Goal: Task Accomplishment & Management: Complete application form

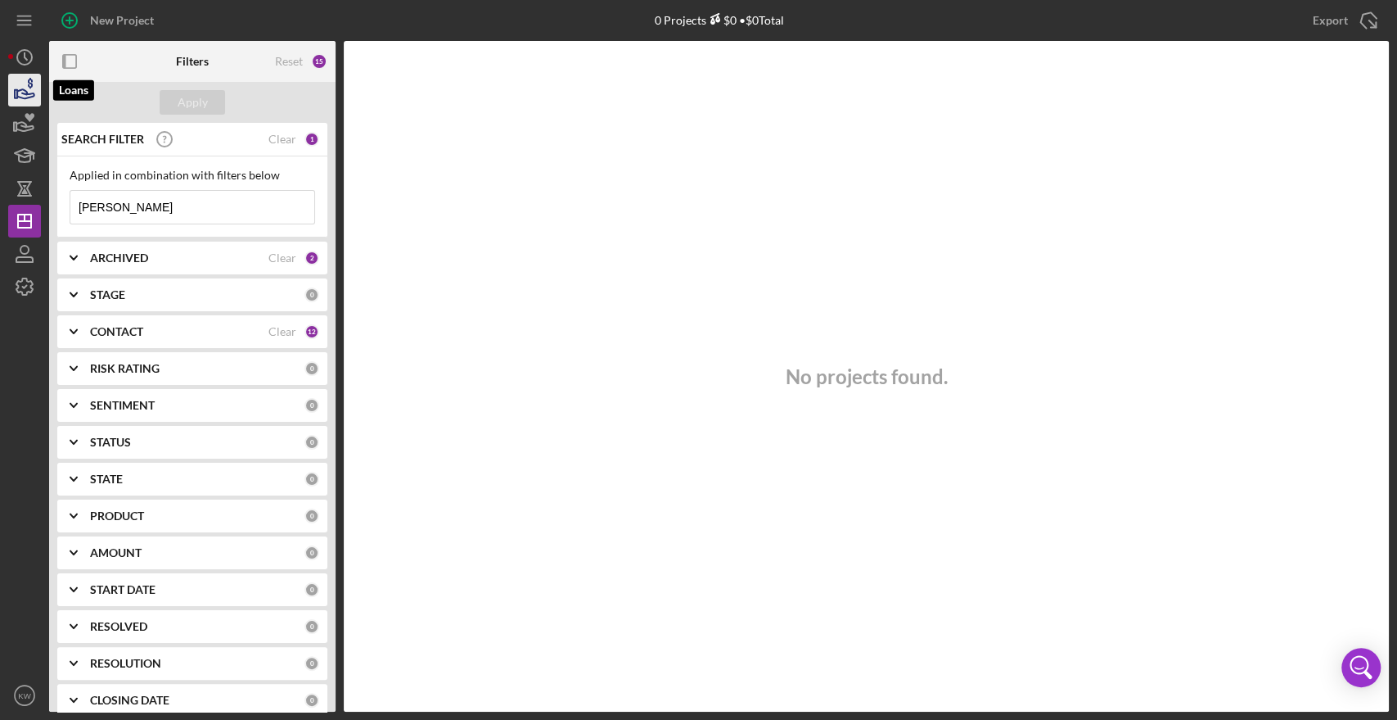
click at [16, 83] on icon "button" at bounding box center [24, 90] width 41 height 41
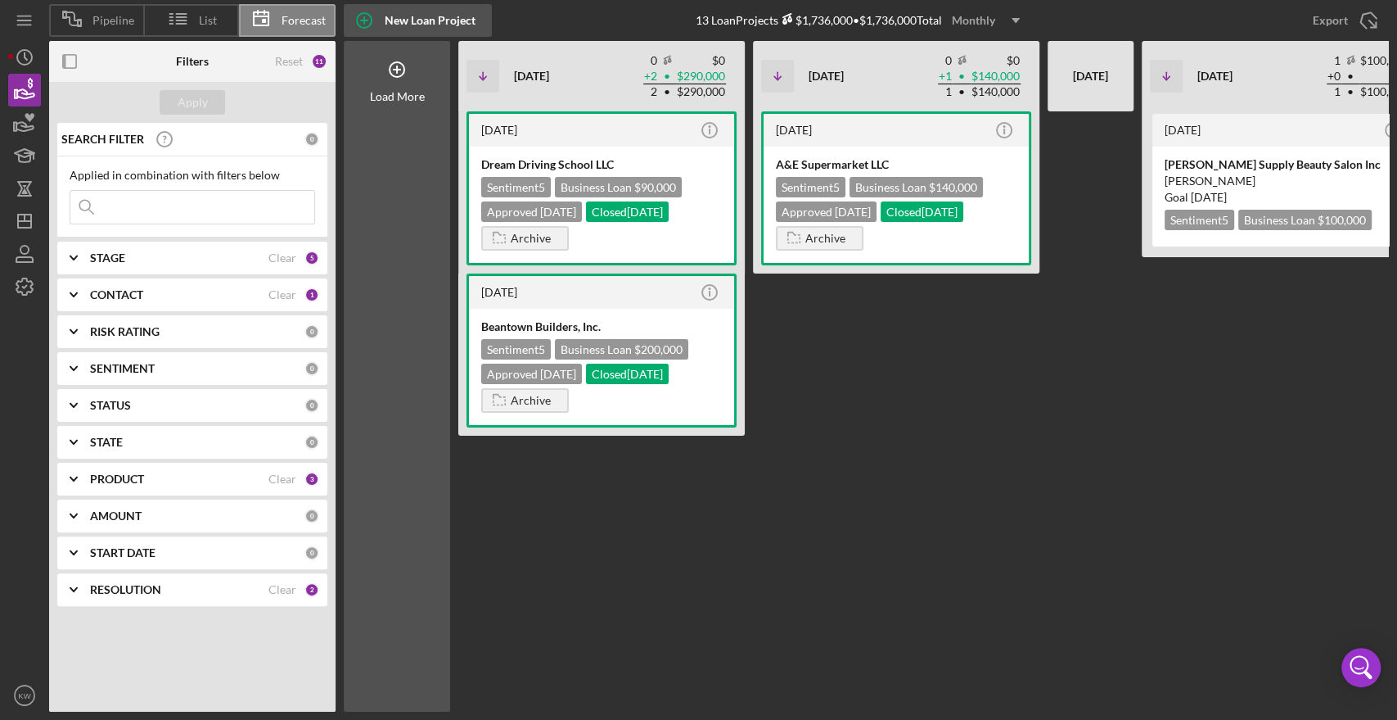
click at [363, 16] on icon "button" at bounding box center [364, 20] width 41 height 41
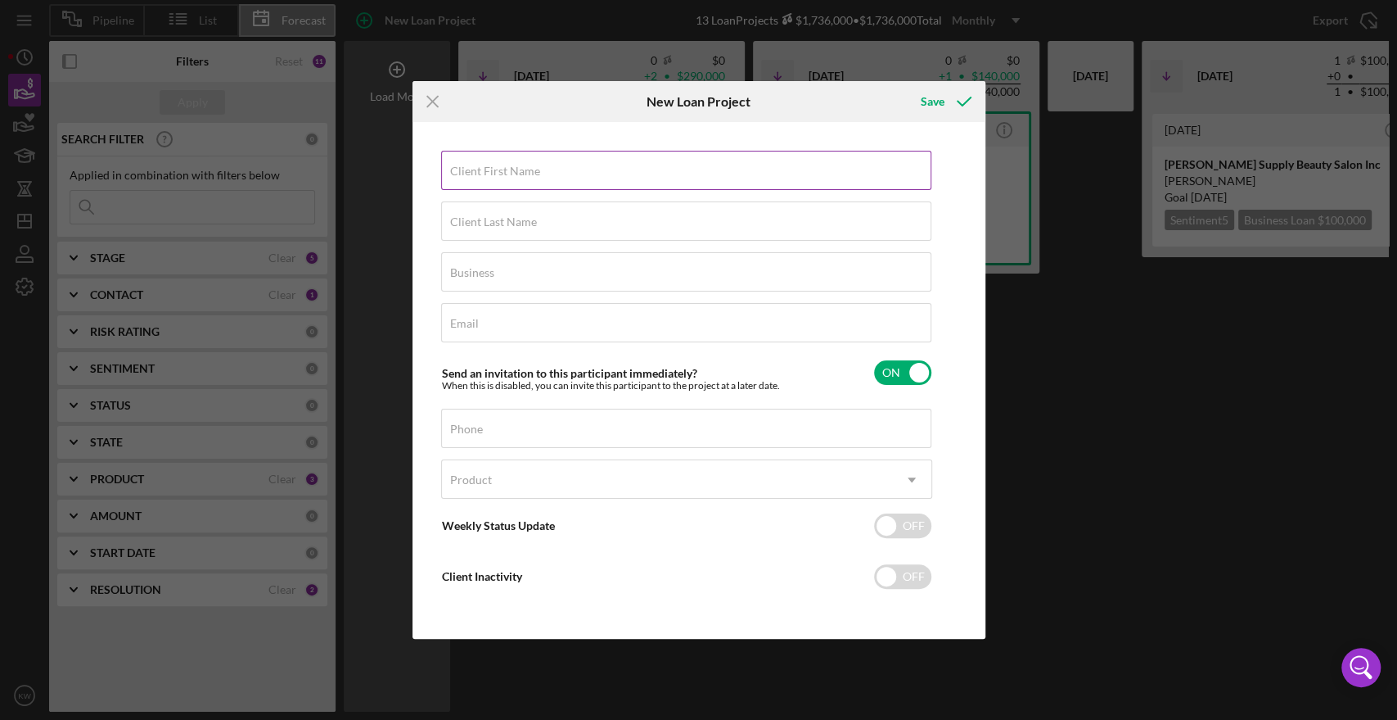
click at [508, 170] on label "Client First Name" at bounding box center [495, 171] width 90 height 13
click at [508, 170] on input "Client First Name" at bounding box center [686, 170] width 490 height 39
type input "[PERSON_NAME]"
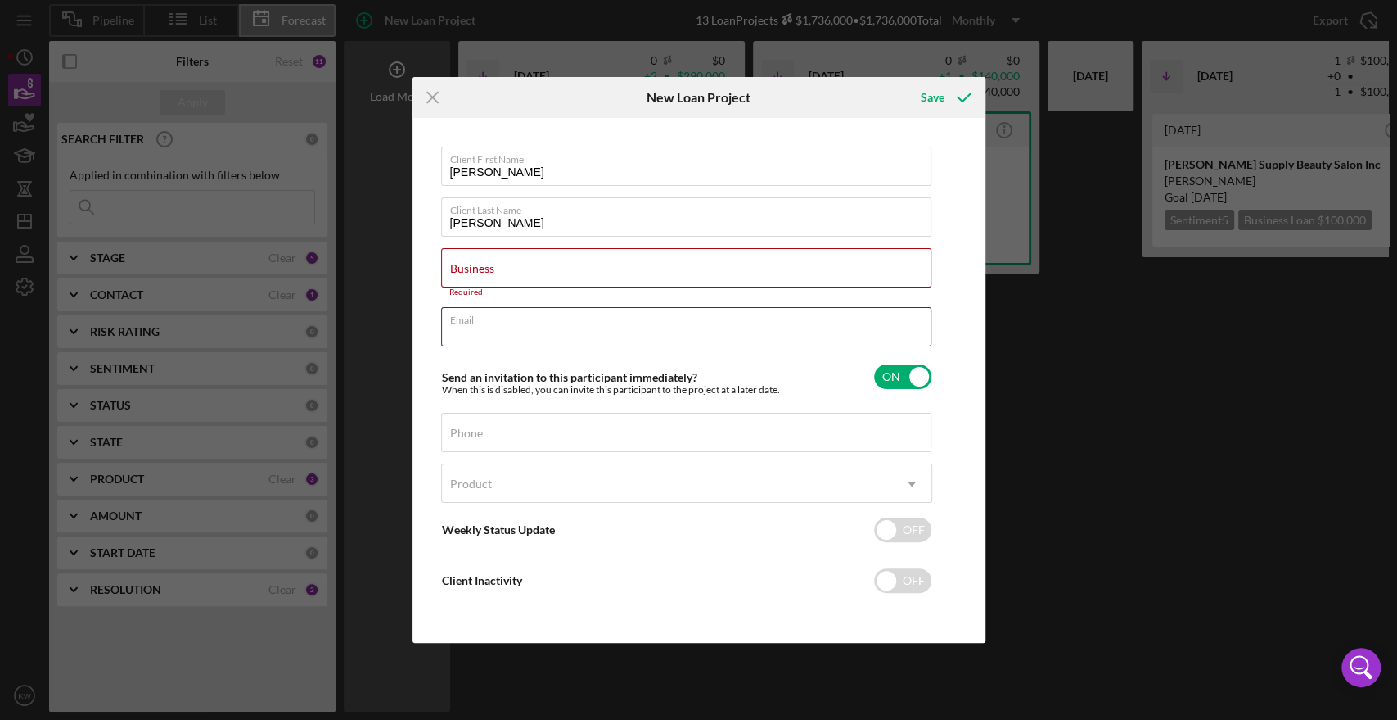
paste input "[EMAIL_ADDRESS][DOMAIN_NAME]"
type input "[EMAIL_ADDRESS][DOMAIN_NAME]"
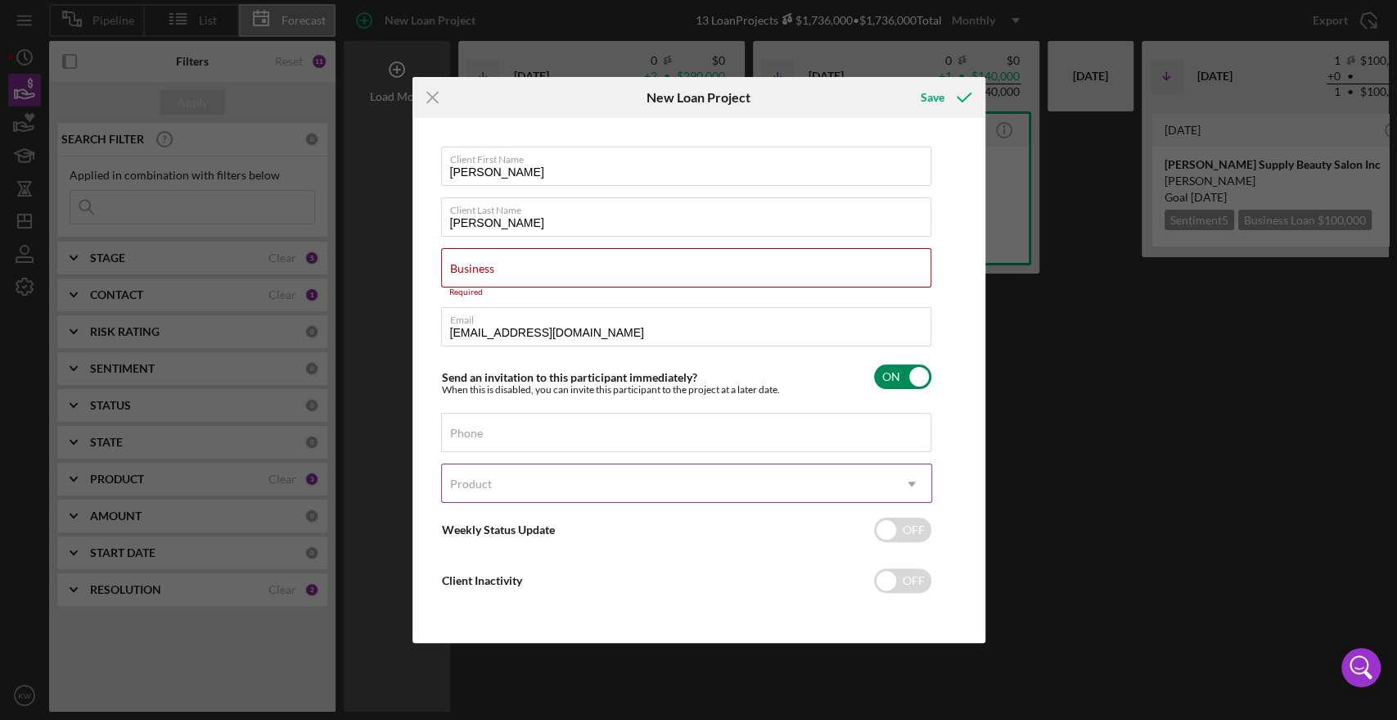
click at [622, 491] on div "Product" at bounding box center [667, 484] width 450 height 38
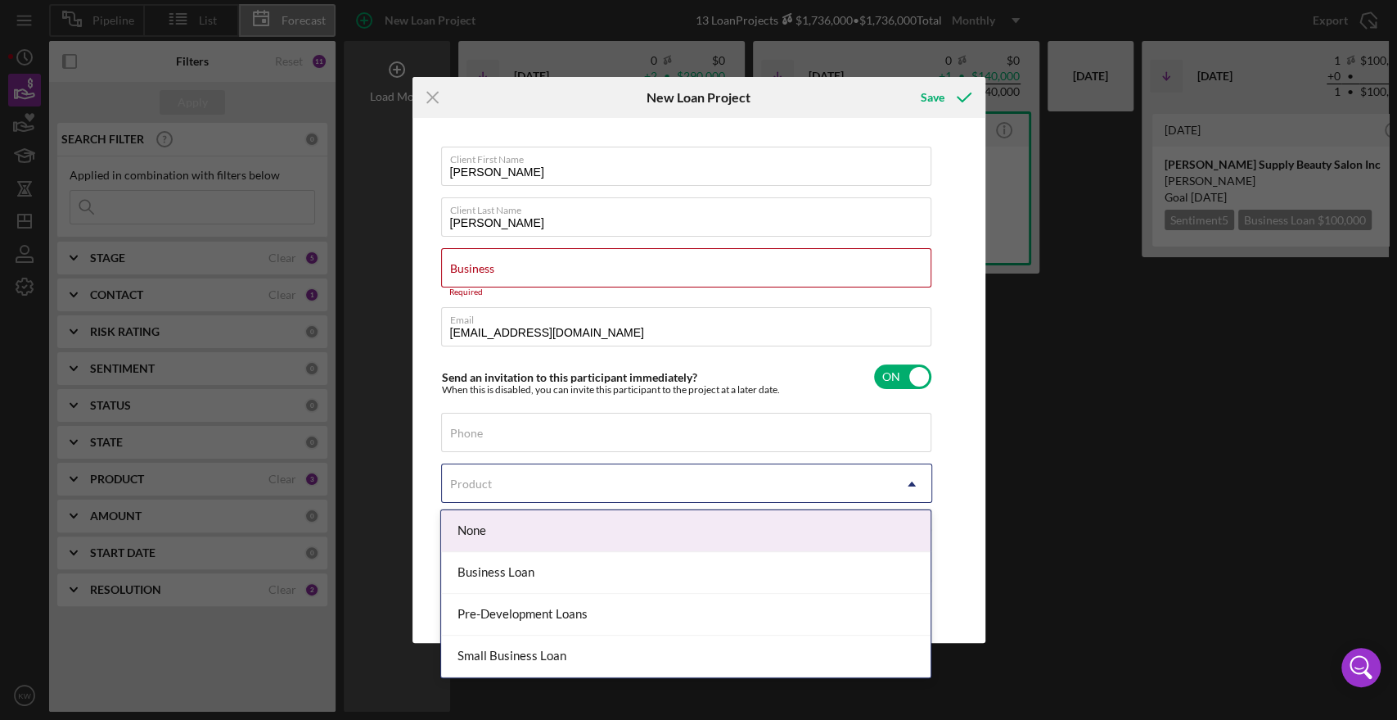
drag, startPoint x: 622, startPoint y: 562, endPoint x: 1037, endPoint y: 502, distance: 419.4
click at [1037, 502] on body "Pipeline List Forecast New Loan Project 13 Loan Projects $1,736,000 • $1,736,00…" at bounding box center [698, 360] width 1397 height 720
click at [969, 485] on div "Client First Name [PERSON_NAME] Client Last Name [PERSON_NAME] Business Require…" at bounding box center [699, 380] width 565 height 516
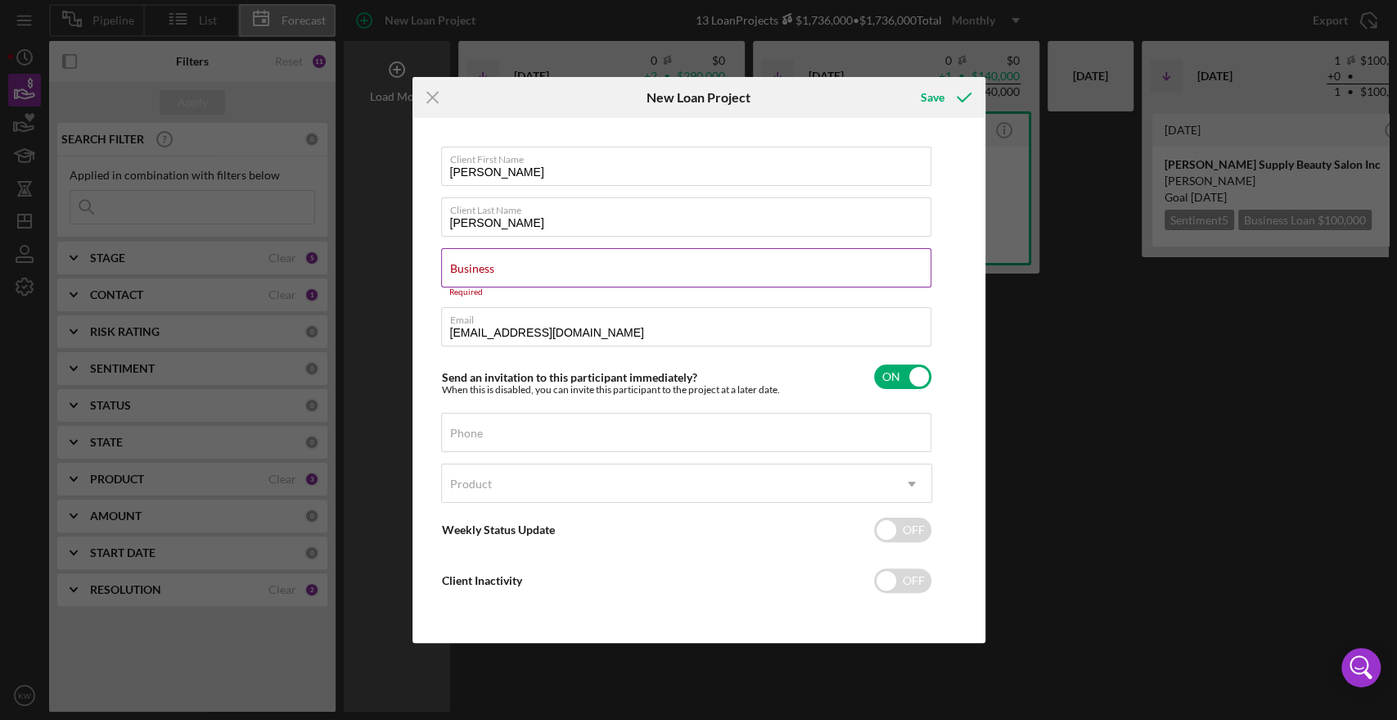
click at [644, 267] on input "Business" at bounding box center [686, 267] width 490 height 39
click at [945, 382] on div "Client First Name [PERSON_NAME] Client Last Name [PERSON_NAME] Business Require…" at bounding box center [699, 380] width 565 height 516
click at [636, 417] on div "Phone" at bounding box center [686, 433] width 491 height 41
click at [965, 422] on div "Client First Name [PERSON_NAME] Client Last Name [PERSON_NAME] Business Require…" at bounding box center [699, 380] width 565 height 516
click at [858, 481] on div "Product" at bounding box center [667, 484] width 450 height 38
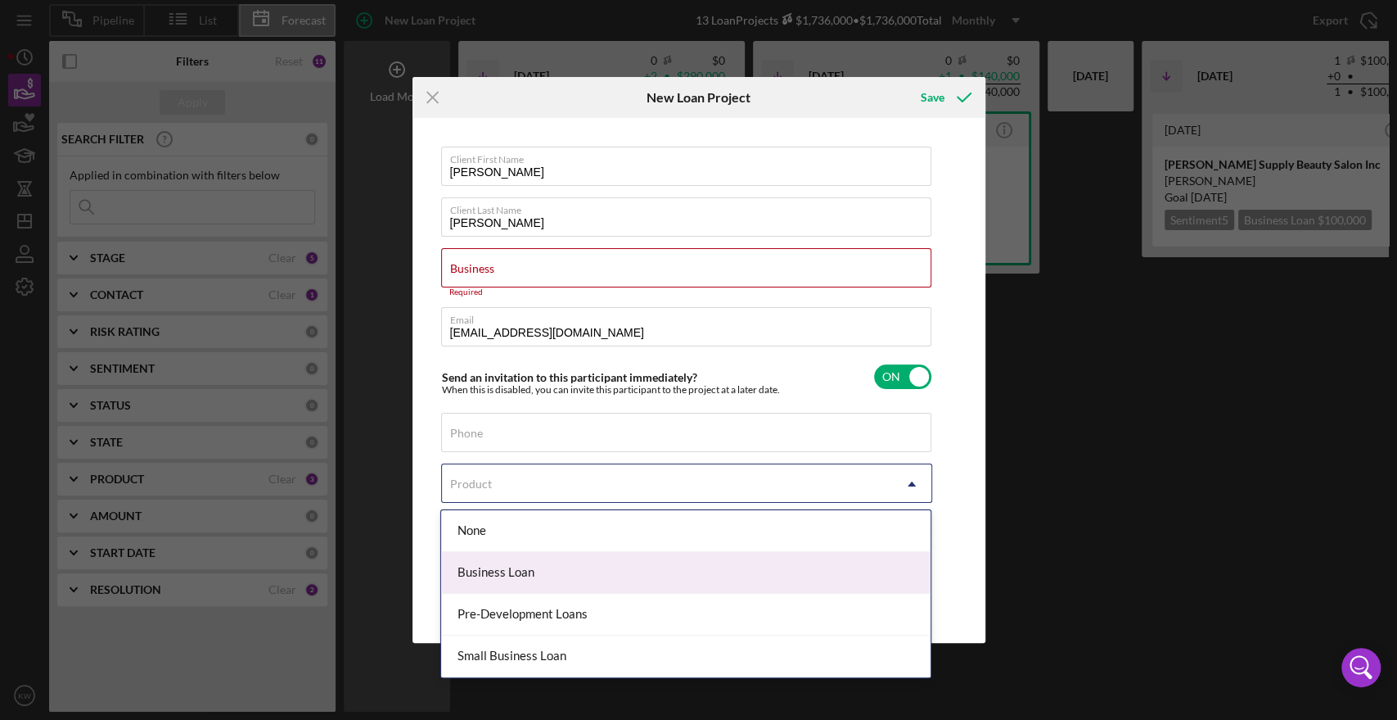
click at [798, 560] on div "Business Loan" at bounding box center [686, 573] width 490 height 42
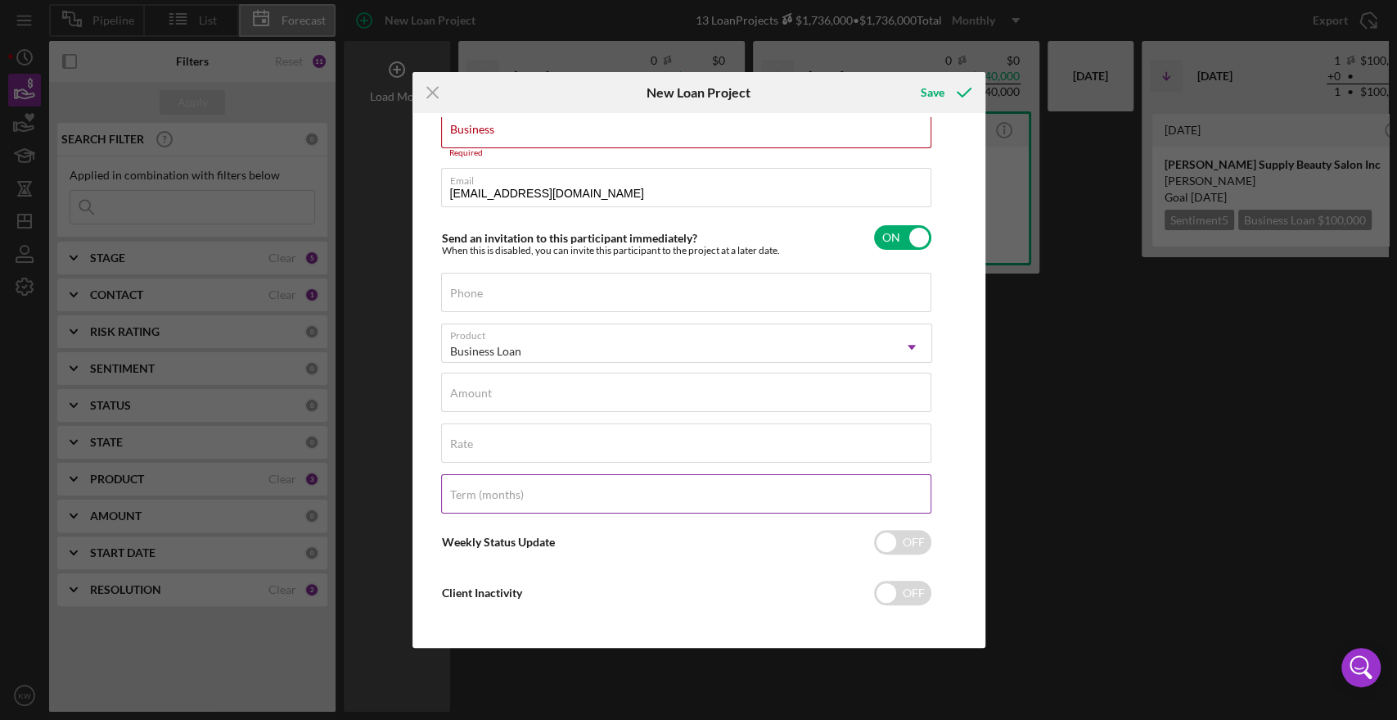
scroll to position [141, 0]
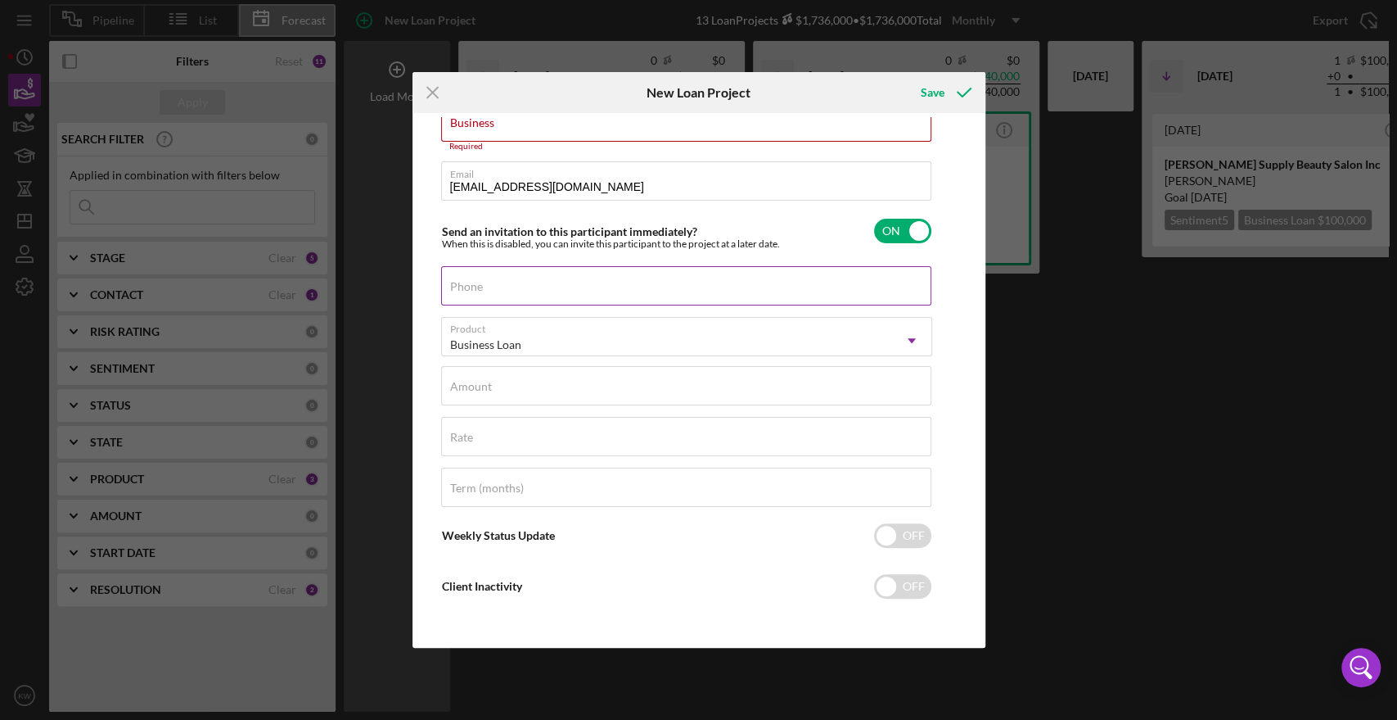
click at [609, 283] on div "Phone" at bounding box center [686, 286] width 491 height 41
paste input "[PHONE_NUMBER]"
type input "[PHONE_NUMBER]"
click at [538, 376] on div "Amount" at bounding box center [686, 386] width 491 height 41
type input "$50,000"
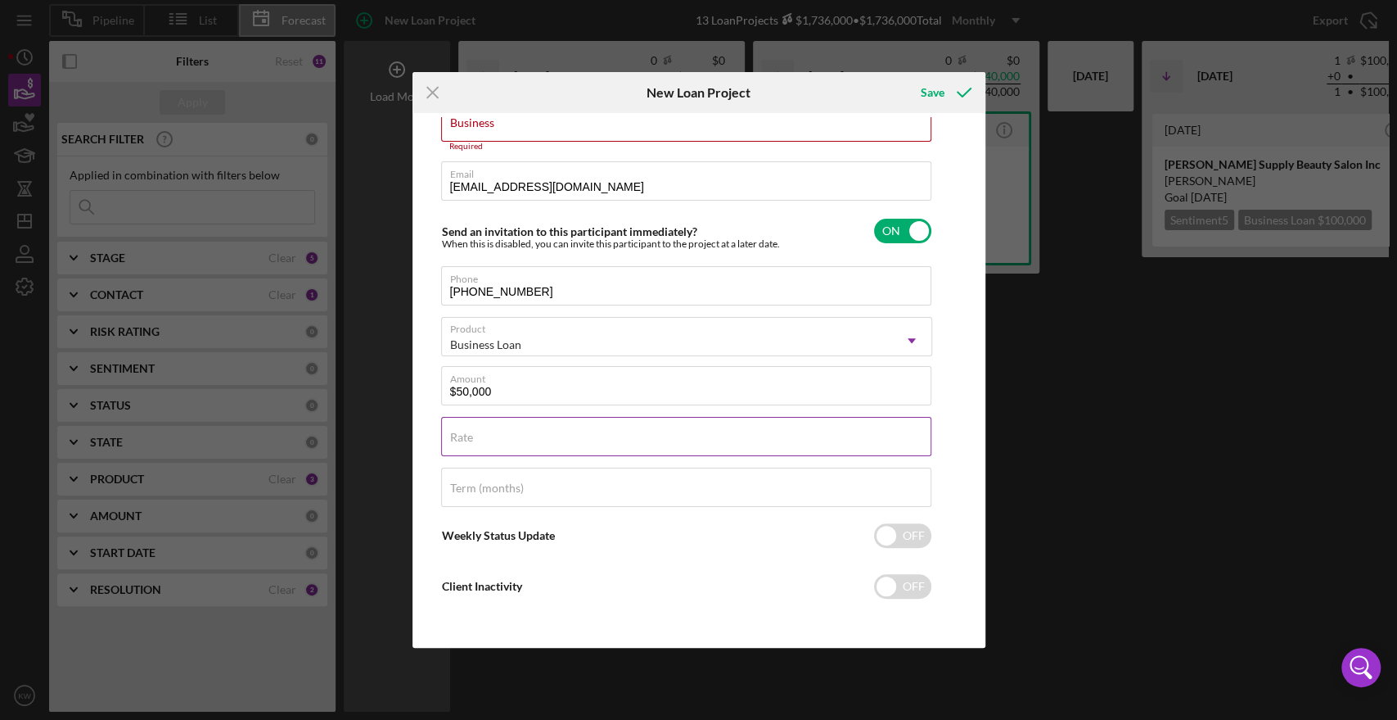
click at [485, 453] on input "Rate" at bounding box center [686, 436] width 490 height 39
type input "6.500%"
click at [611, 491] on input "Term (months)" at bounding box center [686, 486] width 490 height 39
type input "60"
click at [966, 412] on div "Client First Name [PERSON_NAME] Client Last Name [PERSON_NAME] Business Require…" at bounding box center [699, 380] width 565 height 526
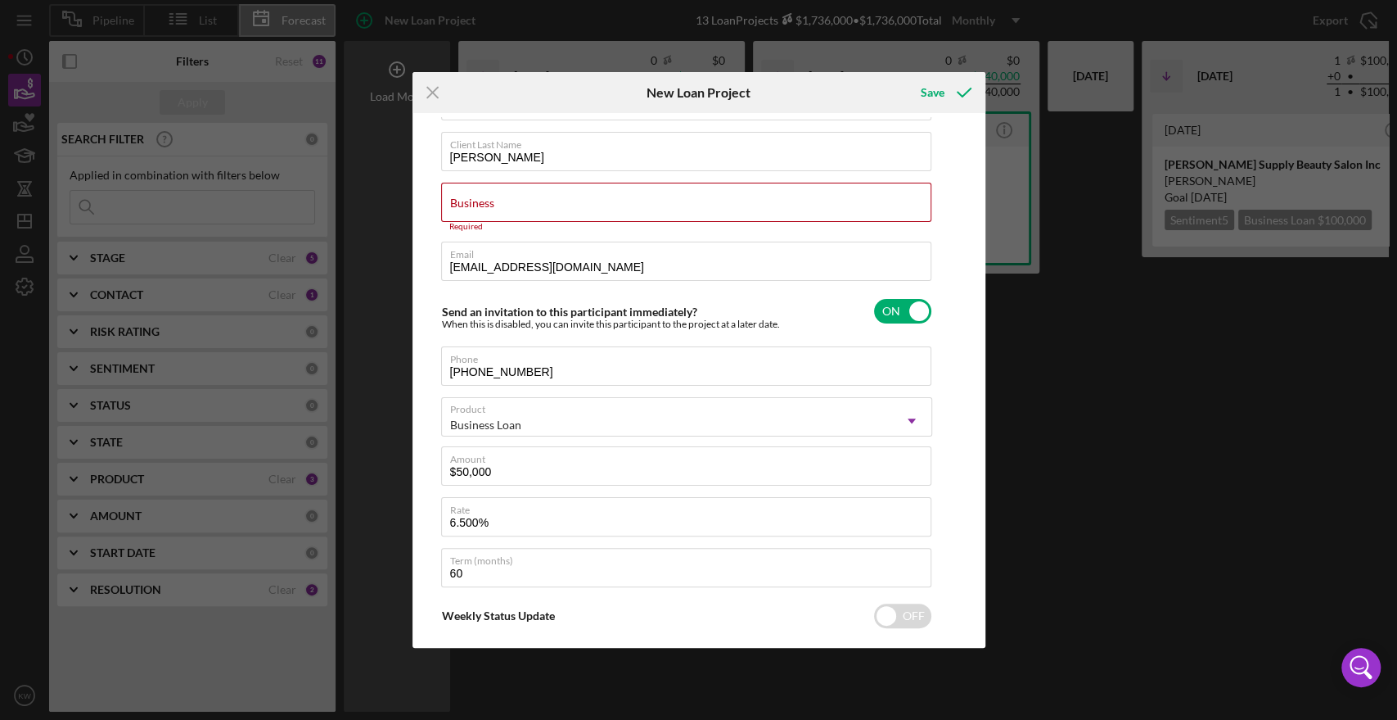
scroll to position [0, 0]
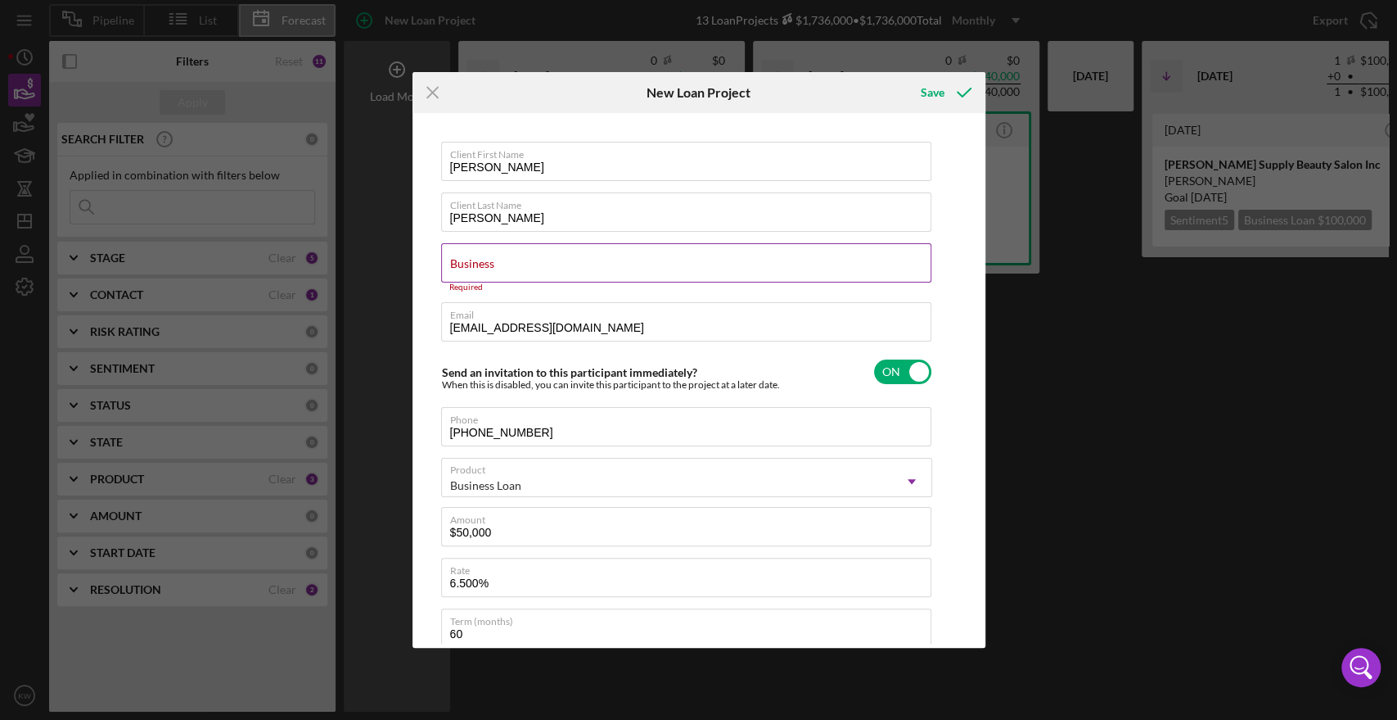
click at [576, 257] on div "Business Required" at bounding box center [686, 267] width 491 height 49
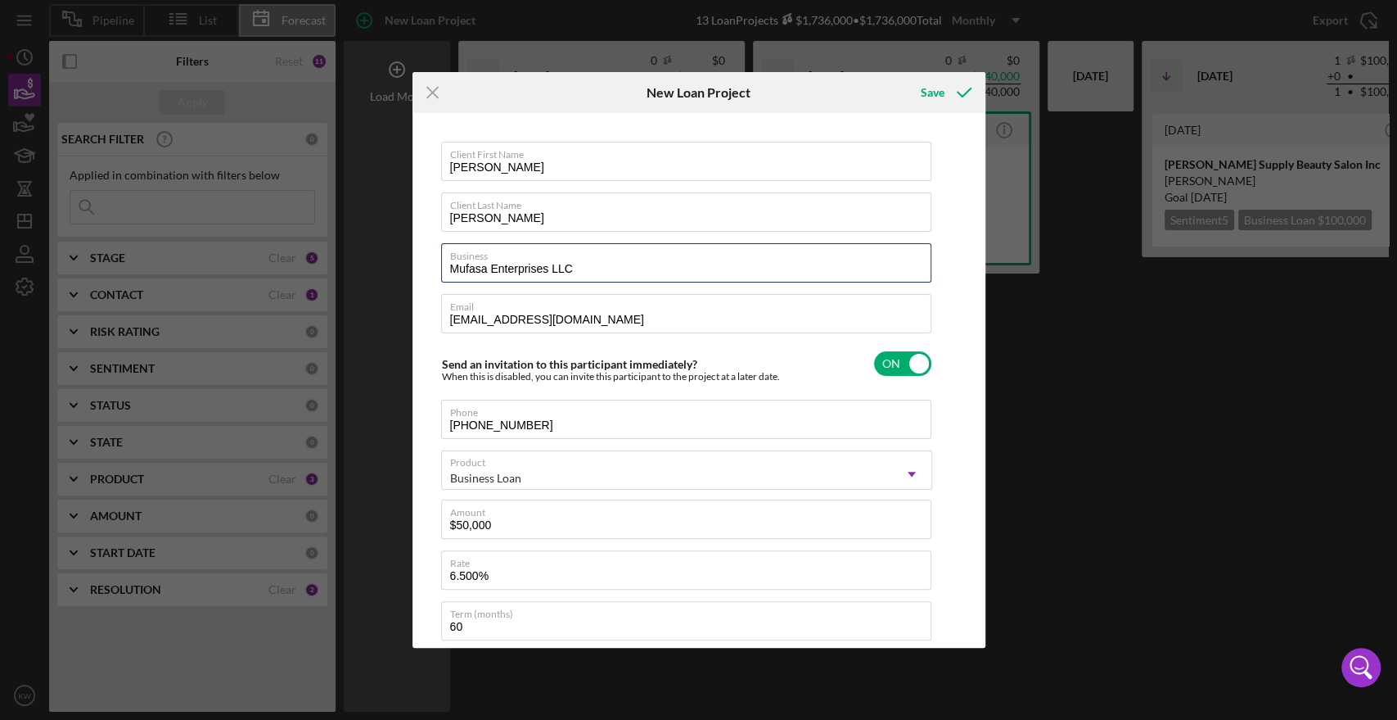
type input "Mufasa Enterprises LLC"
click at [976, 316] on div "Client First Name [PERSON_NAME] Client Last Name [PERSON_NAME] Business Mufasa …" at bounding box center [699, 380] width 565 height 526
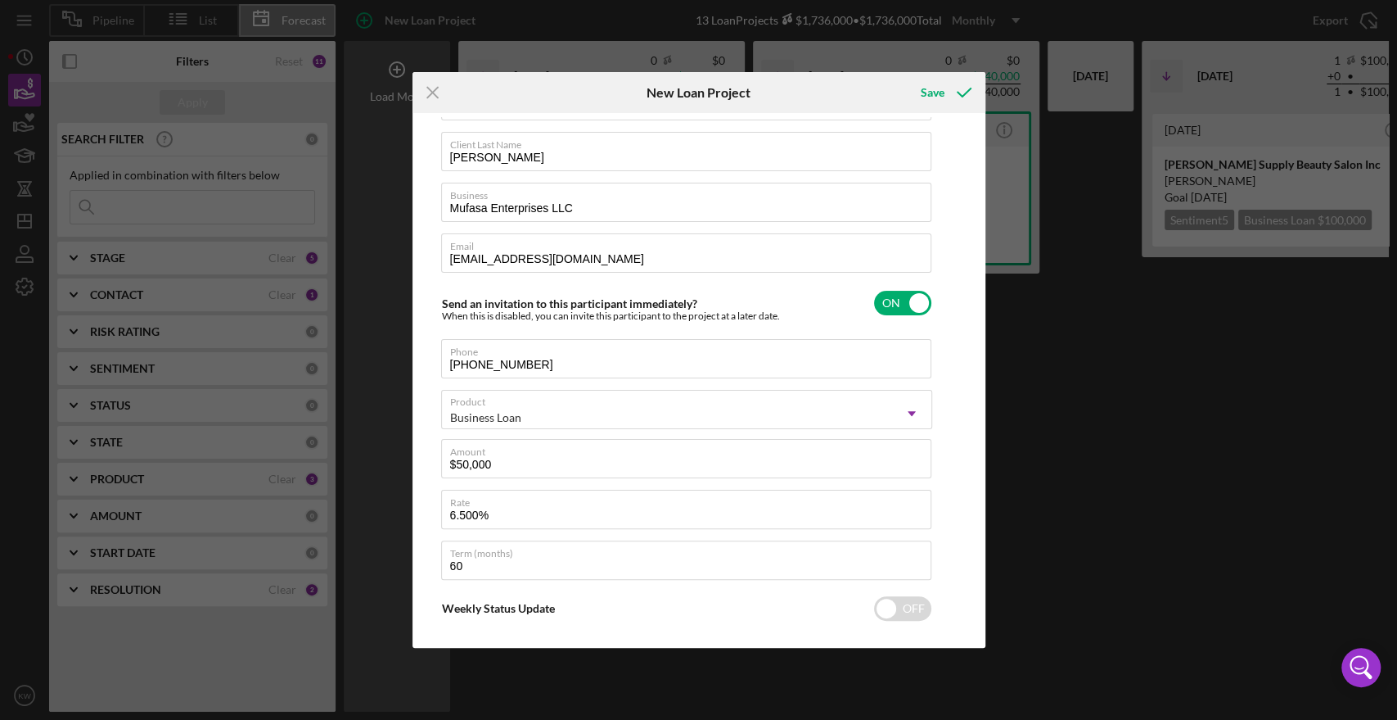
scroll to position [91, 0]
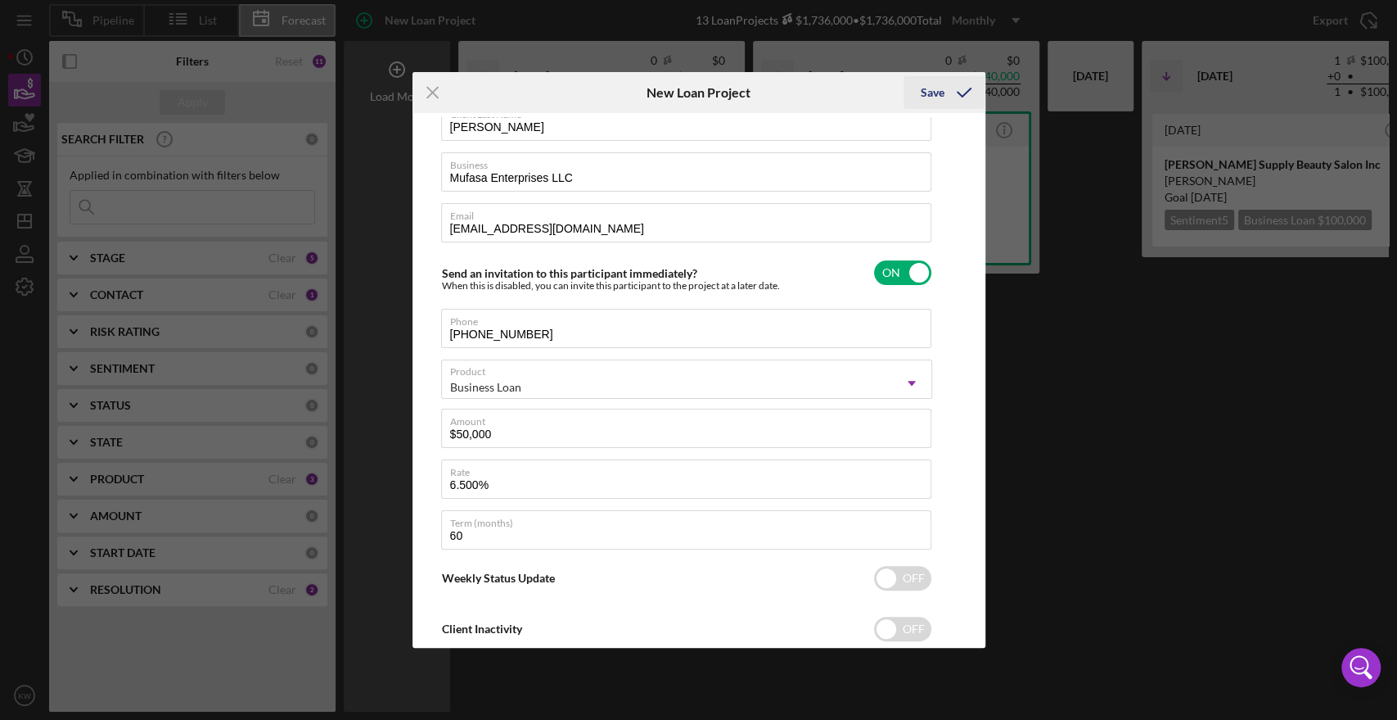
click at [936, 94] on div "Save" at bounding box center [932, 92] width 24 height 33
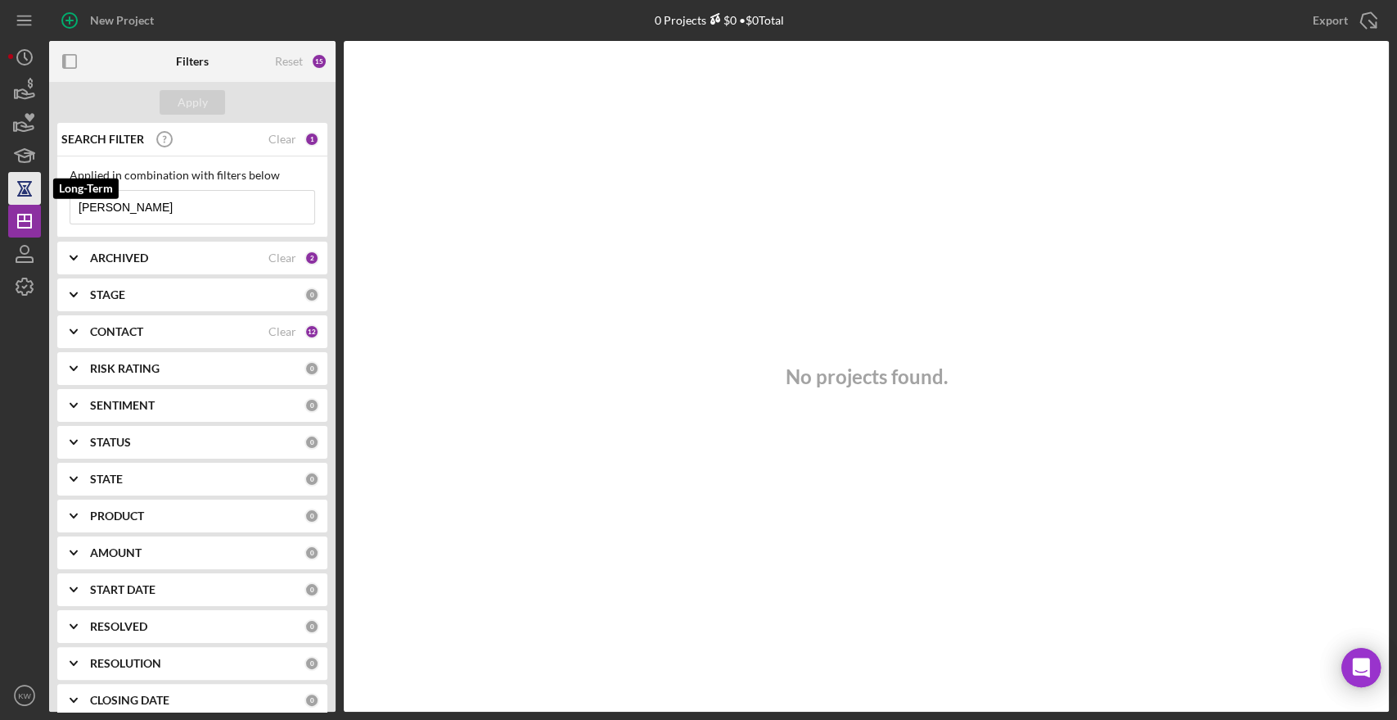
click at [26, 179] on icon "button" at bounding box center [24, 188] width 41 height 41
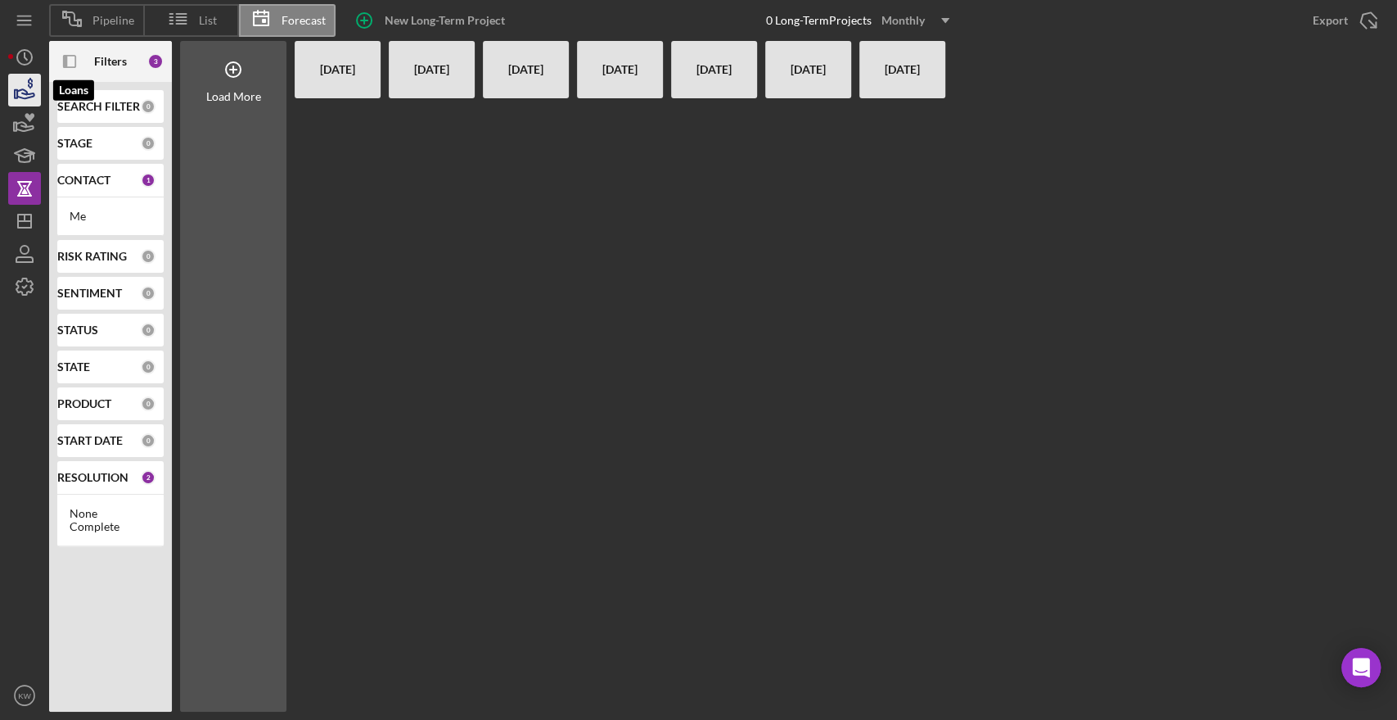
click at [28, 100] on icon "button" at bounding box center [24, 90] width 41 height 41
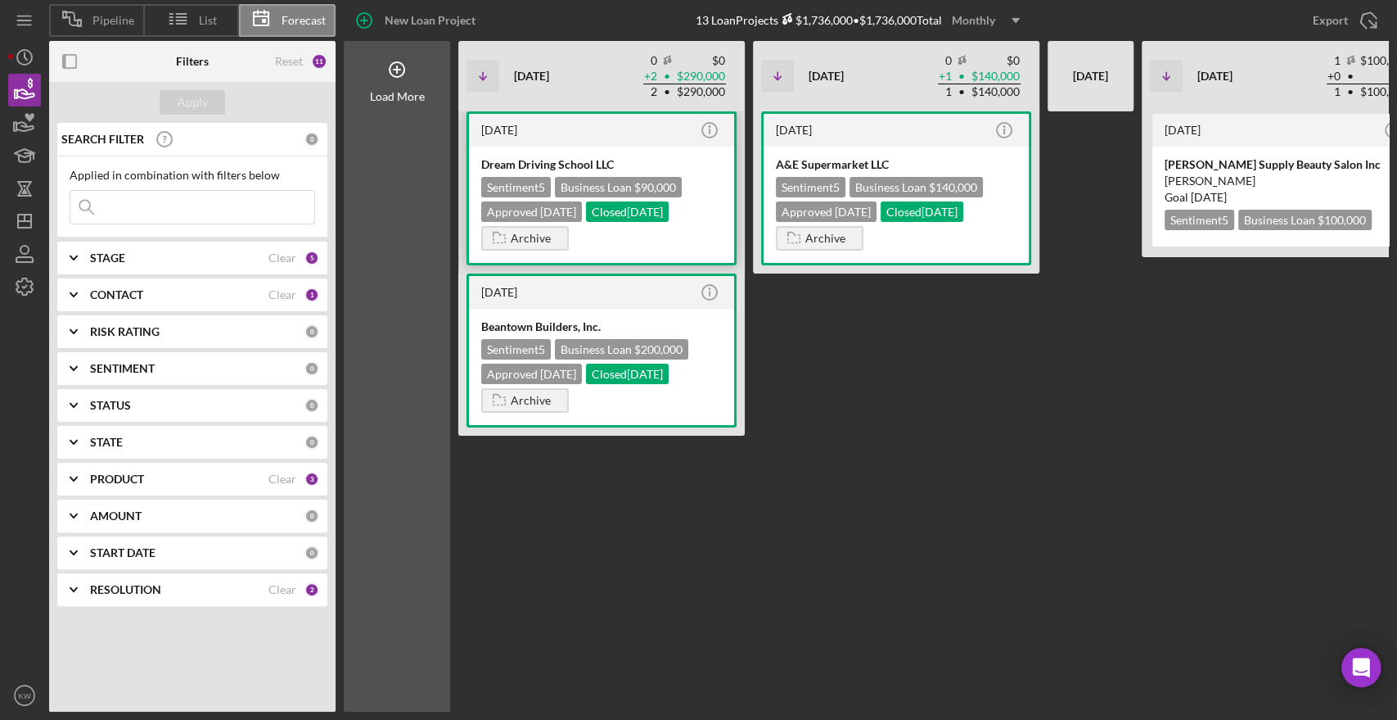
click at [602, 158] on div "Dream Driving School LLC" at bounding box center [601, 164] width 241 height 16
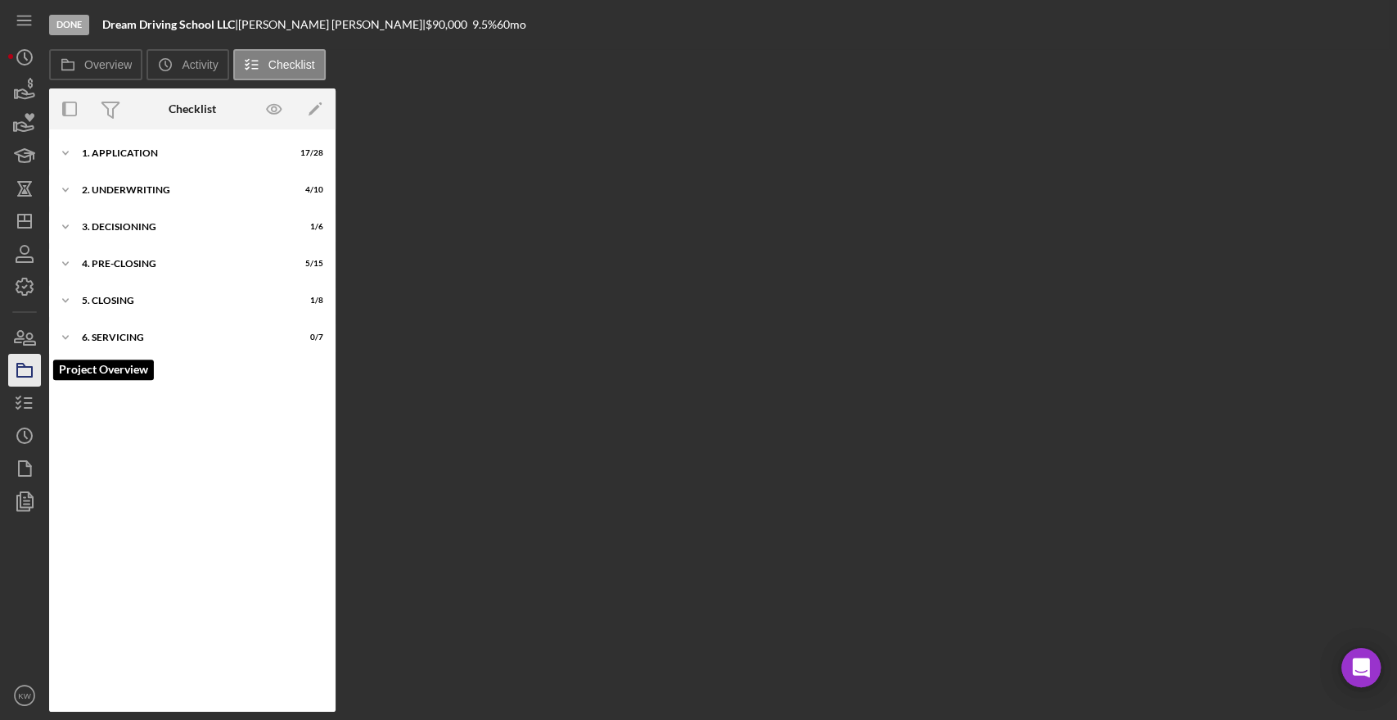
click at [29, 362] on icon "button" at bounding box center [24, 370] width 41 height 41
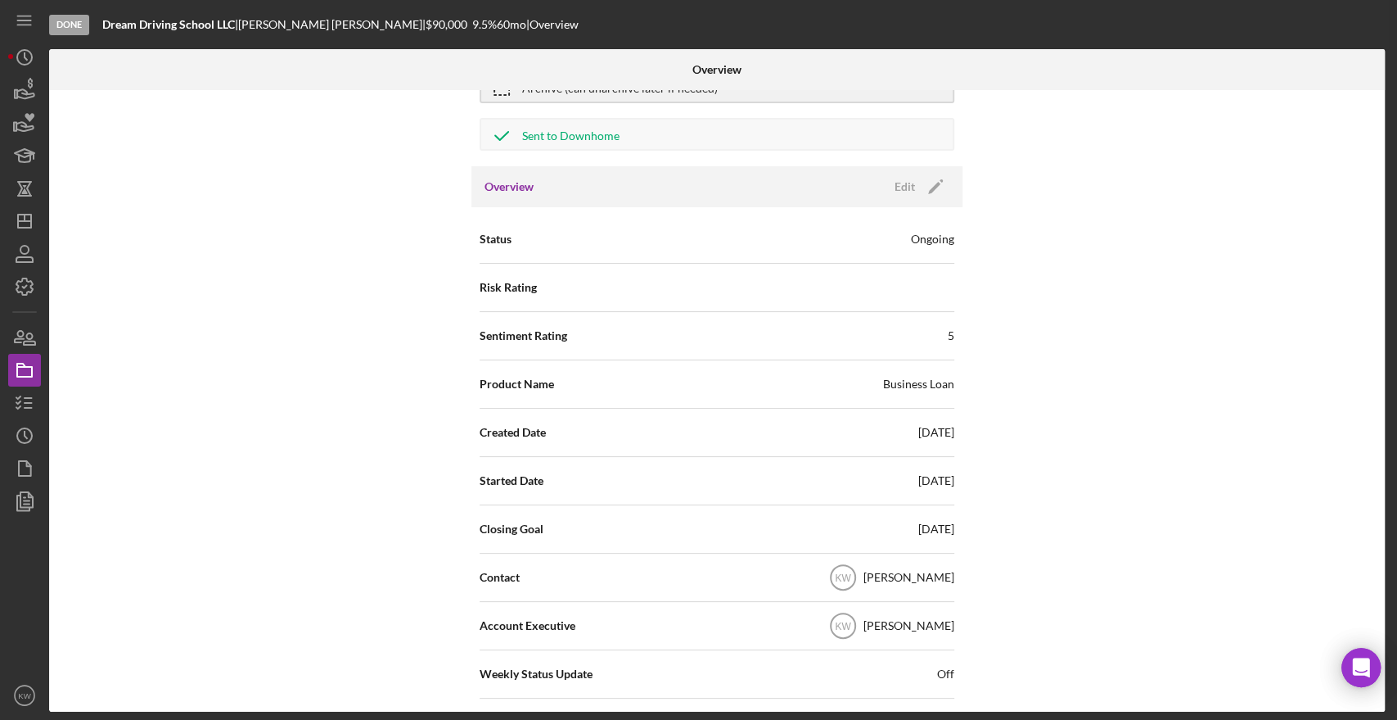
scroll to position [182, 0]
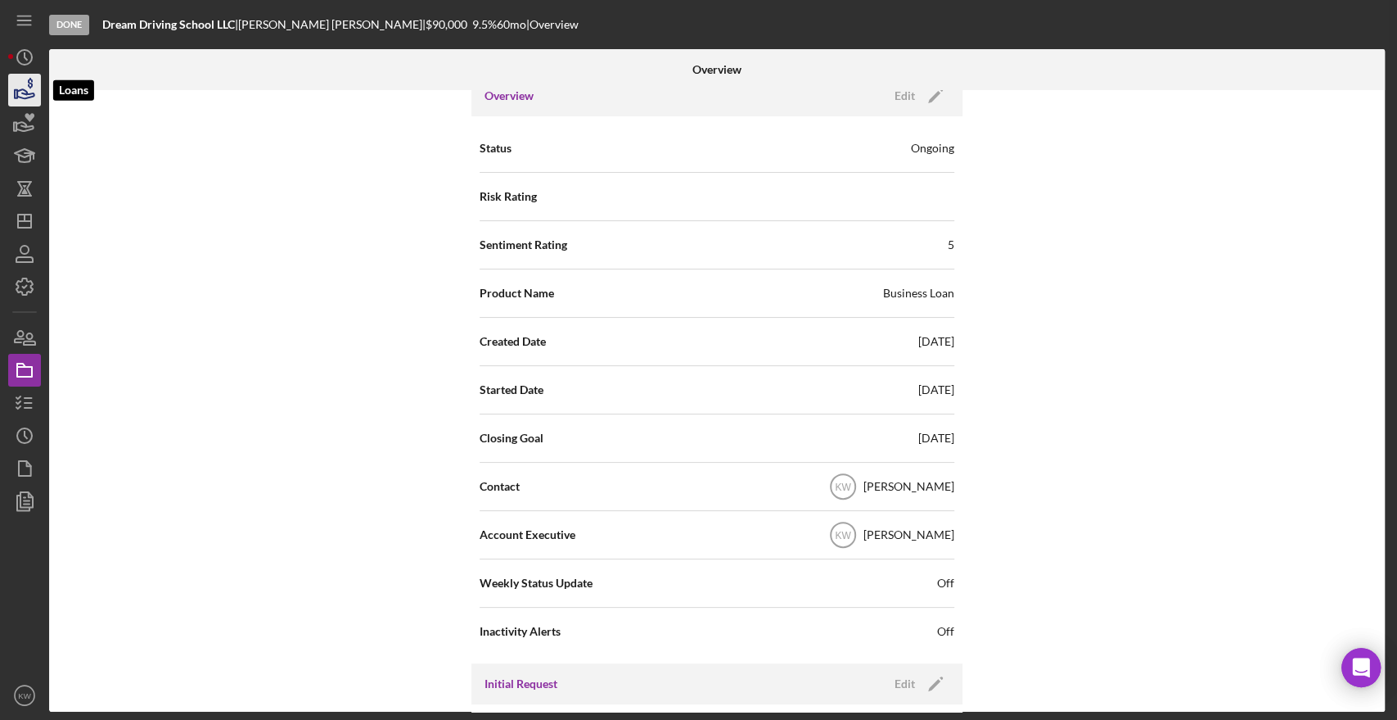
click at [24, 97] on icon "button" at bounding box center [24, 90] width 41 height 41
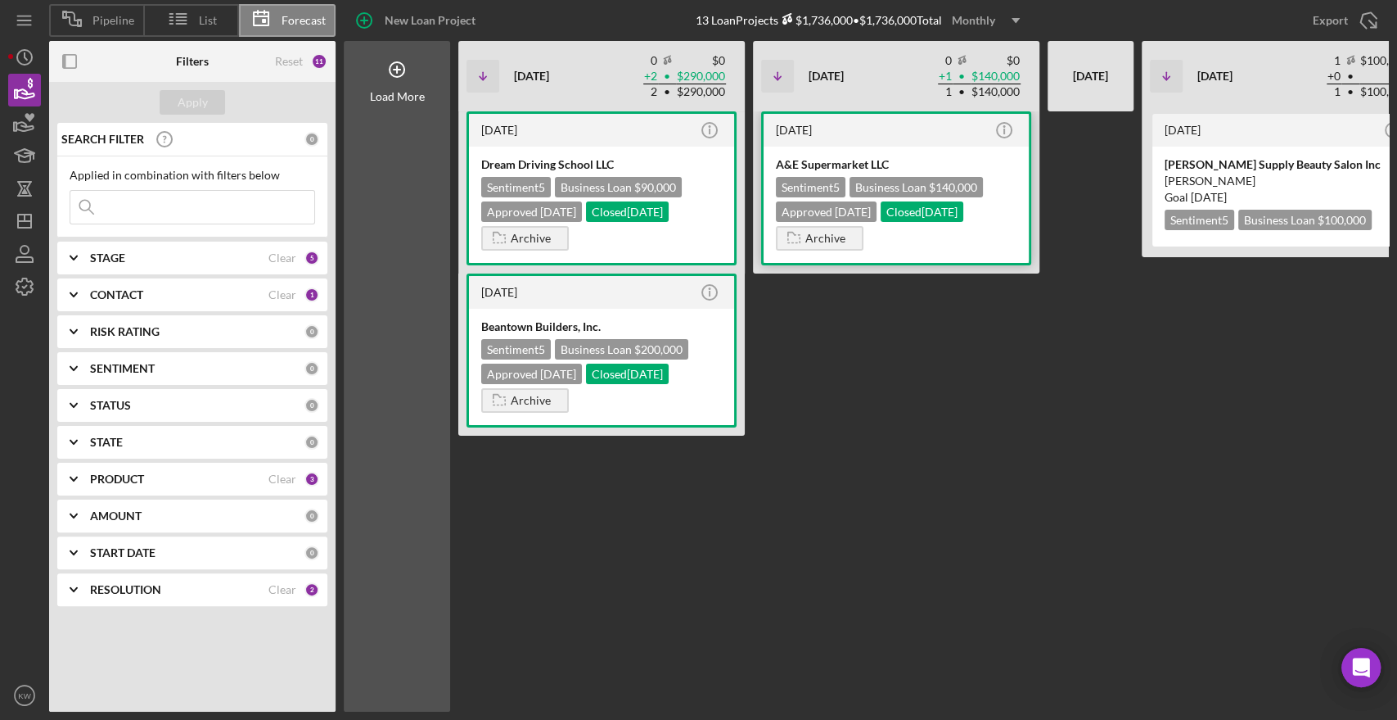
click at [856, 169] on div "A&E Supermarket LLC" at bounding box center [896, 164] width 241 height 16
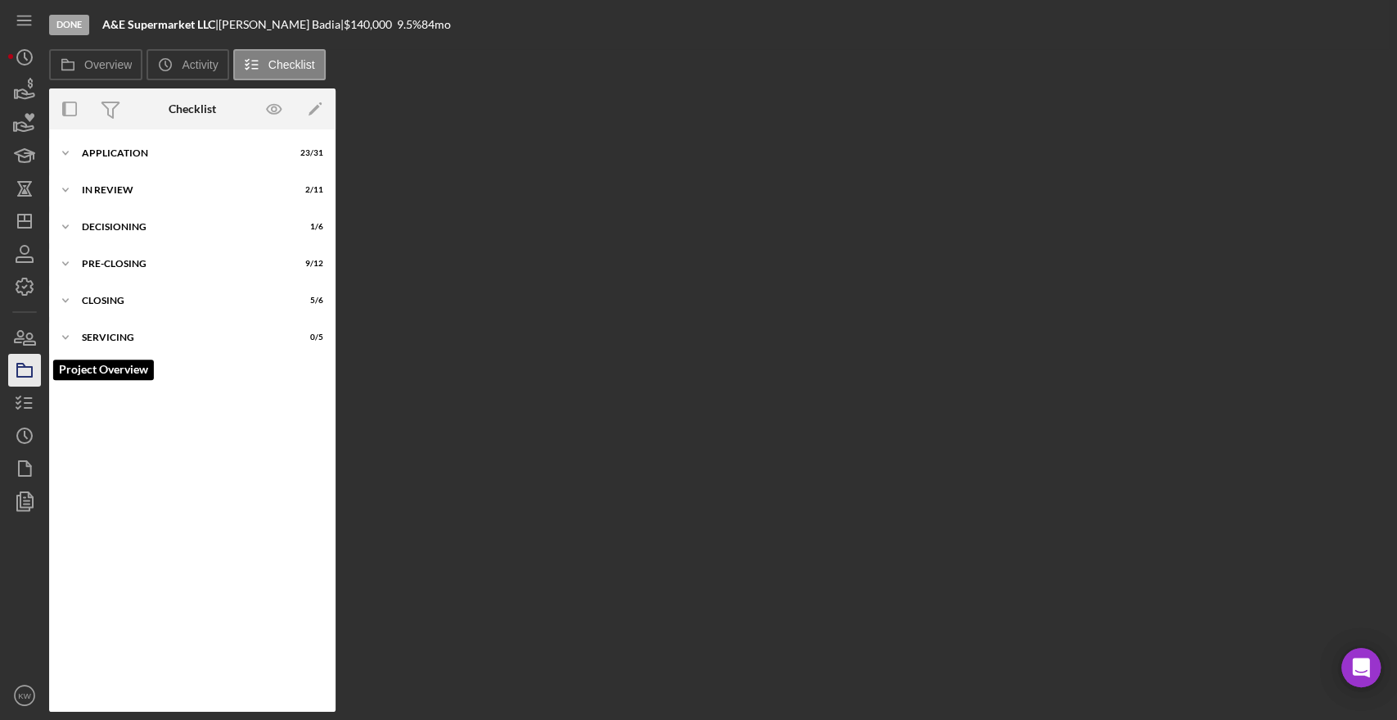
click at [20, 356] on icon "button" at bounding box center [24, 370] width 41 height 41
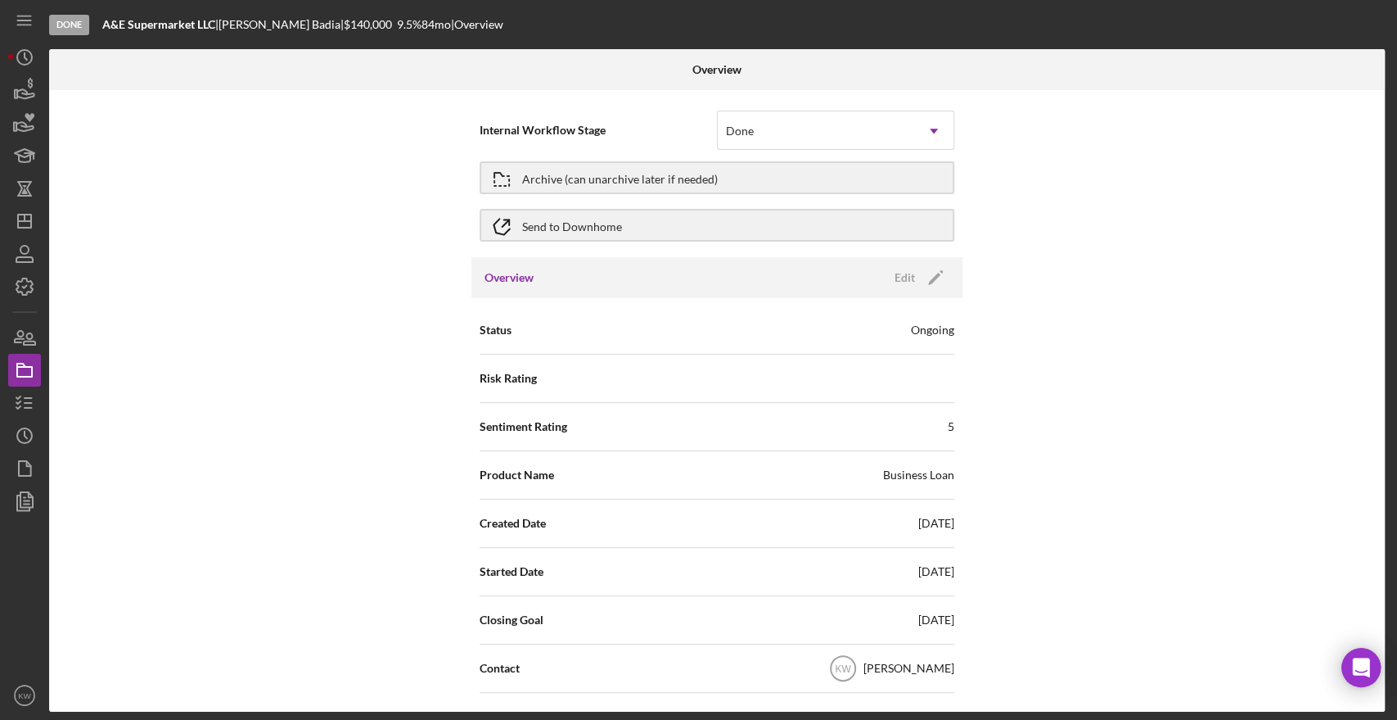
scroll to position [91, 0]
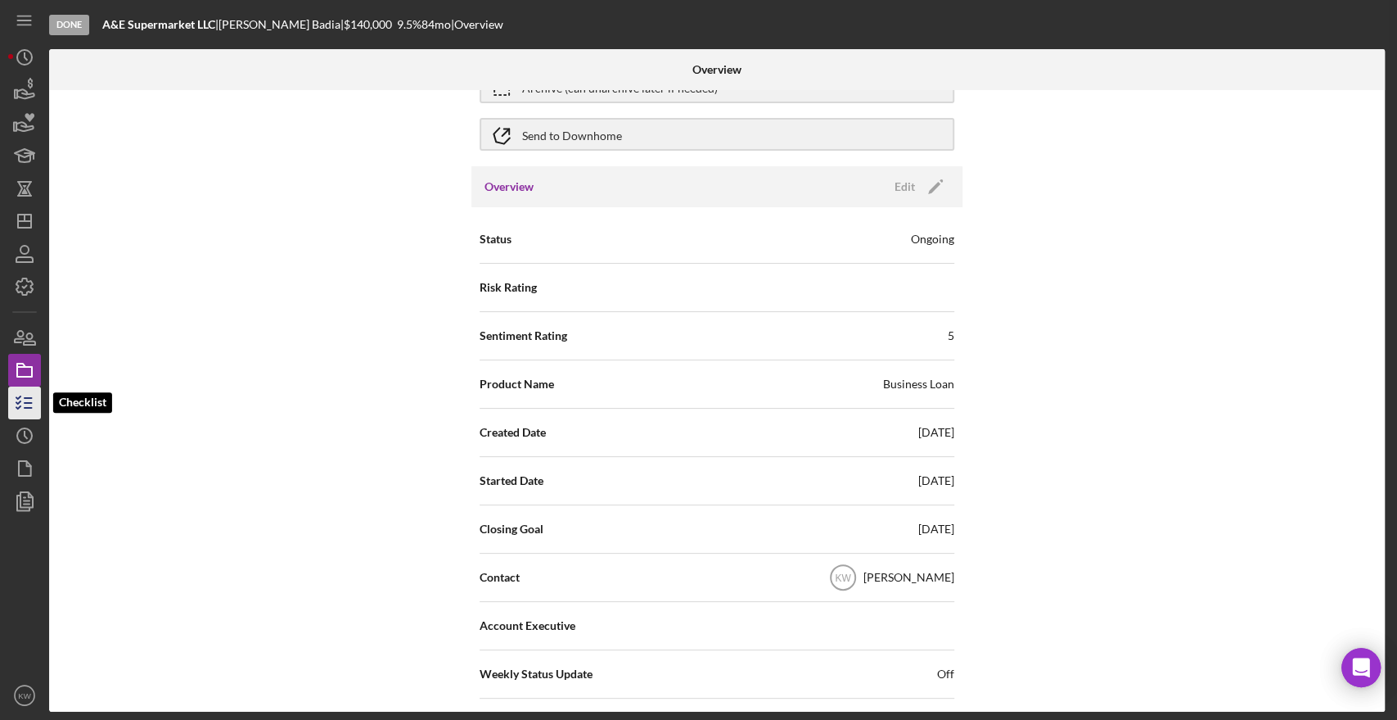
click at [25, 398] on line "button" at bounding box center [28, 398] width 7 height 0
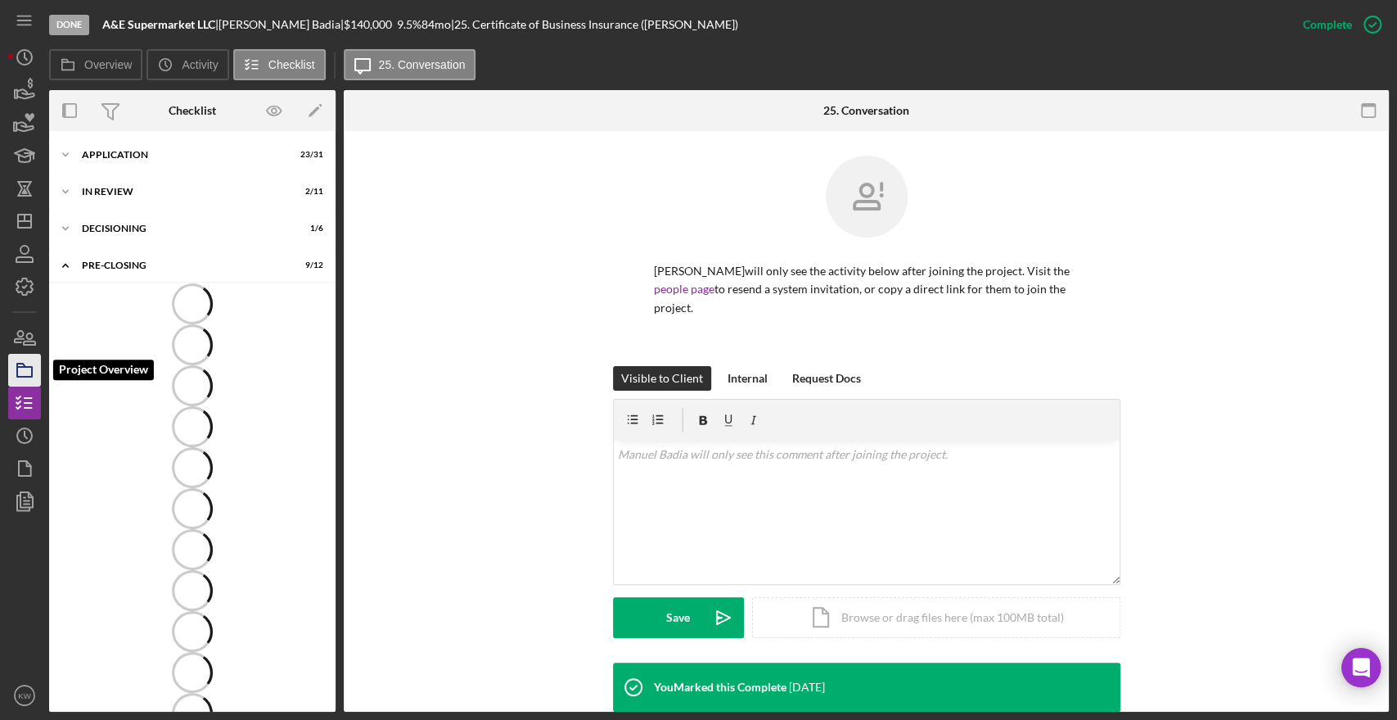
click at [21, 371] on icon "button" at bounding box center [24, 370] width 41 height 41
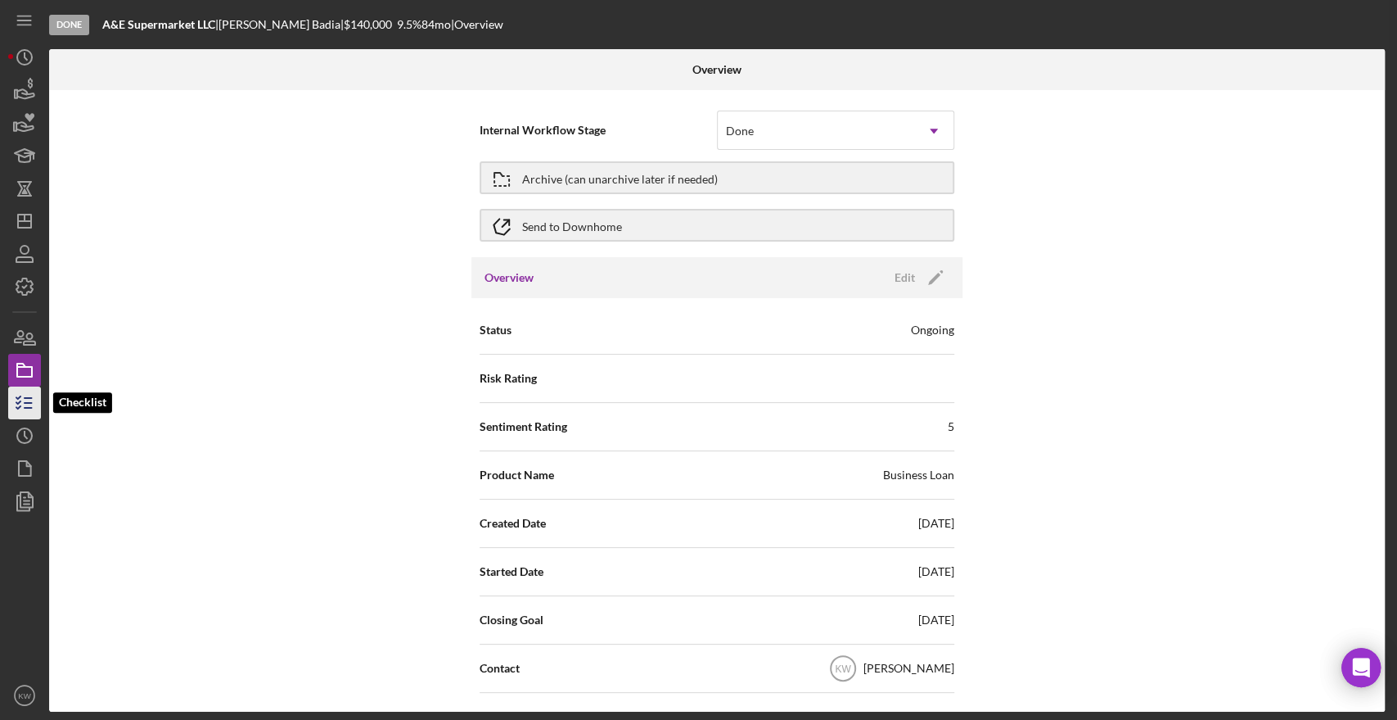
click at [20, 397] on polyline "button" at bounding box center [18, 397] width 4 height 2
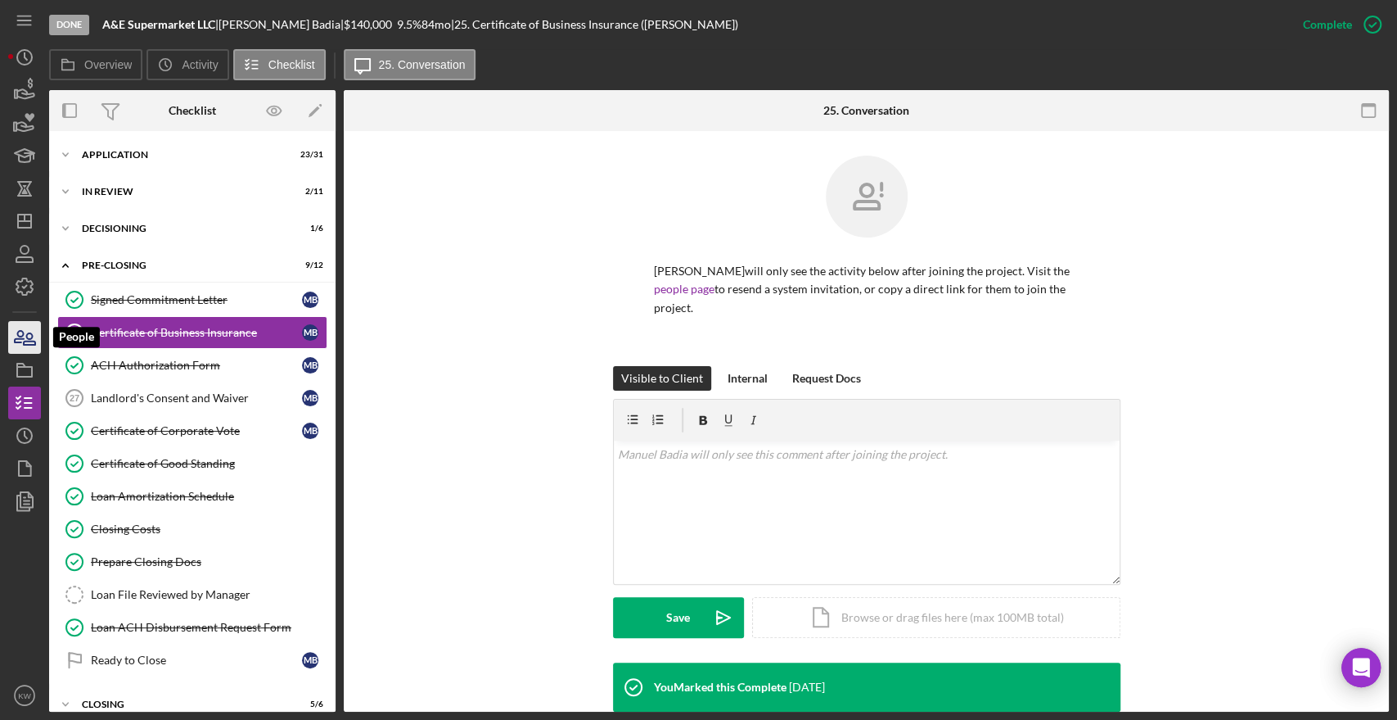
click at [29, 334] on icon "button" at bounding box center [24, 337] width 41 height 41
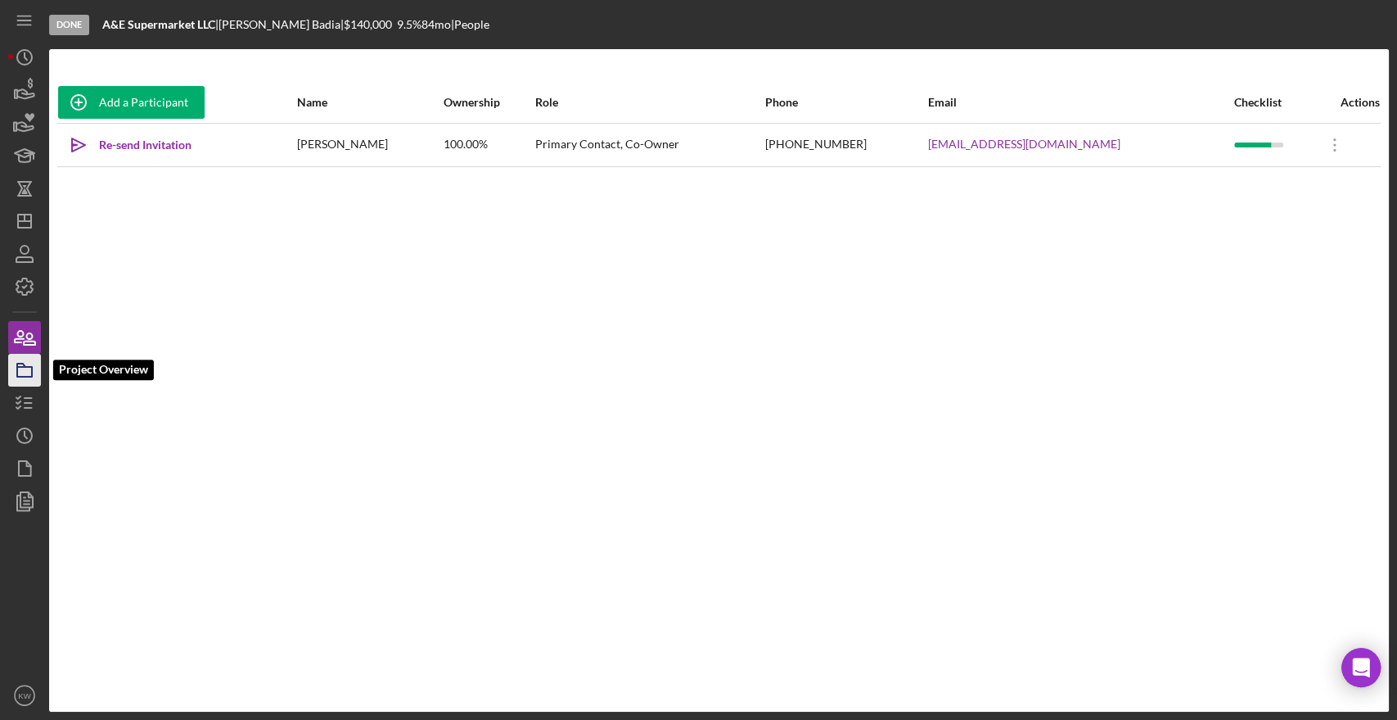
click at [22, 377] on icon "button" at bounding box center [24, 370] width 41 height 41
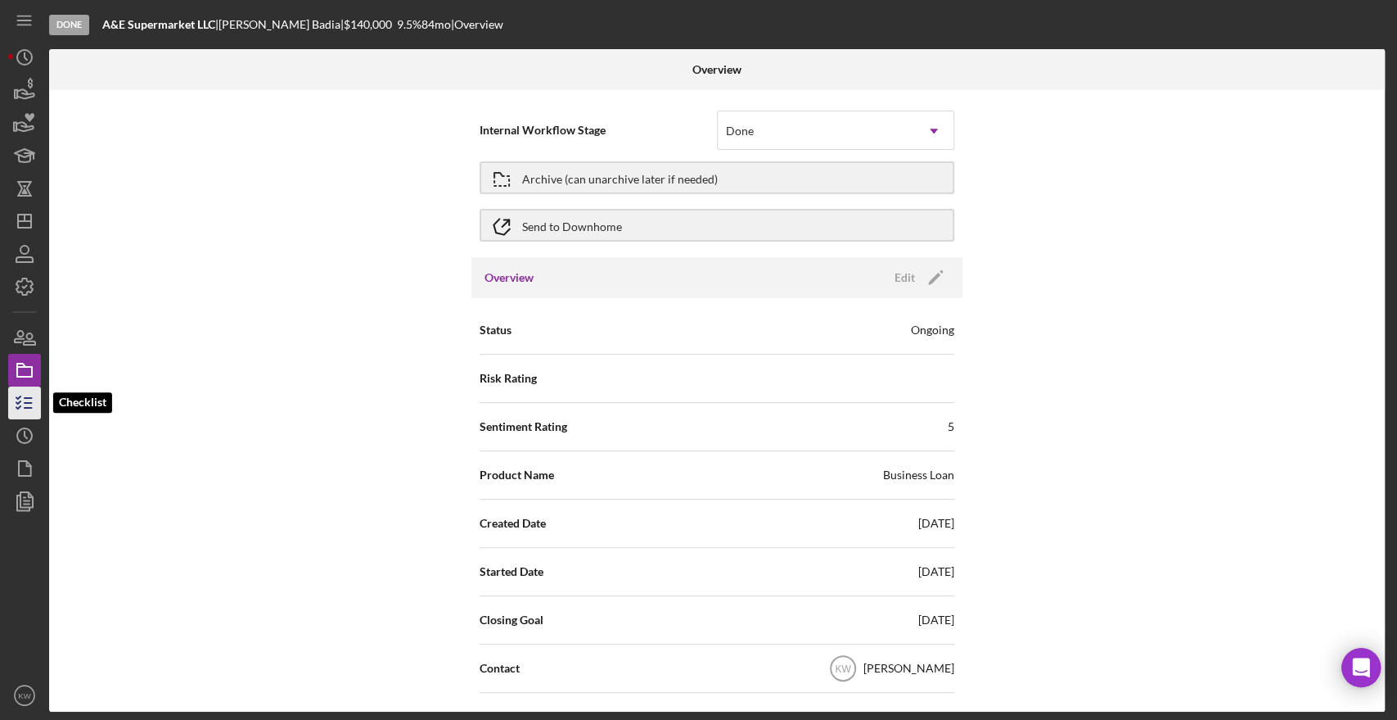
click at [25, 408] on icon "button" at bounding box center [24, 402] width 41 height 41
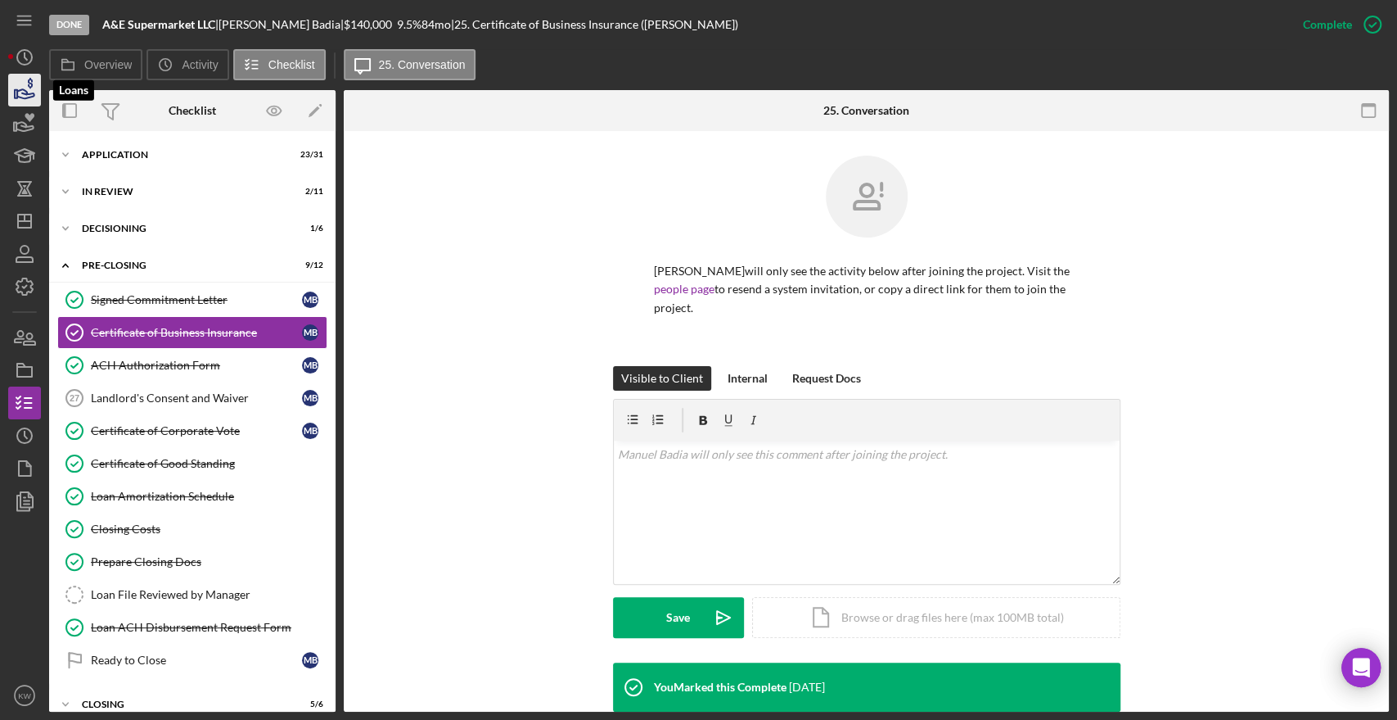
click at [26, 81] on icon "button" at bounding box center [24, 90] width 41 height 41
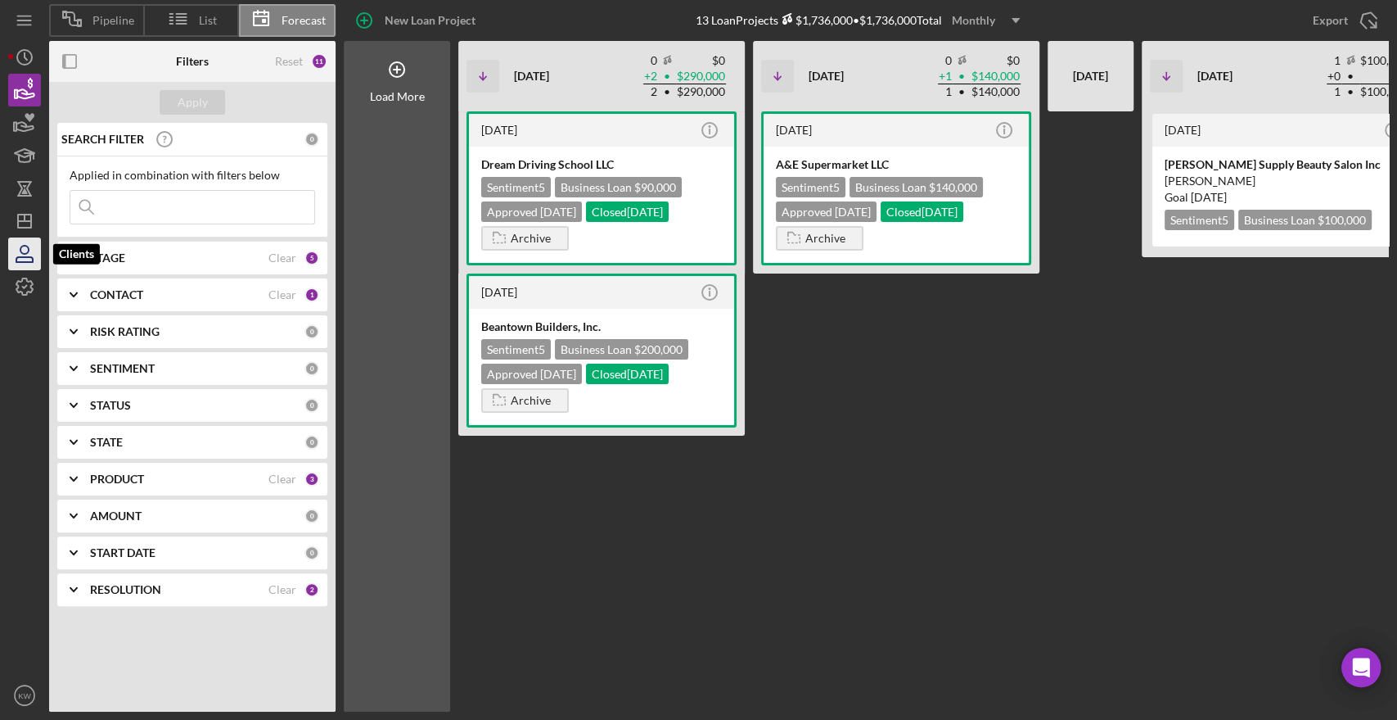
click at [21, 251] on icon "button" at bounding box center [24, 250] width 8 height 8
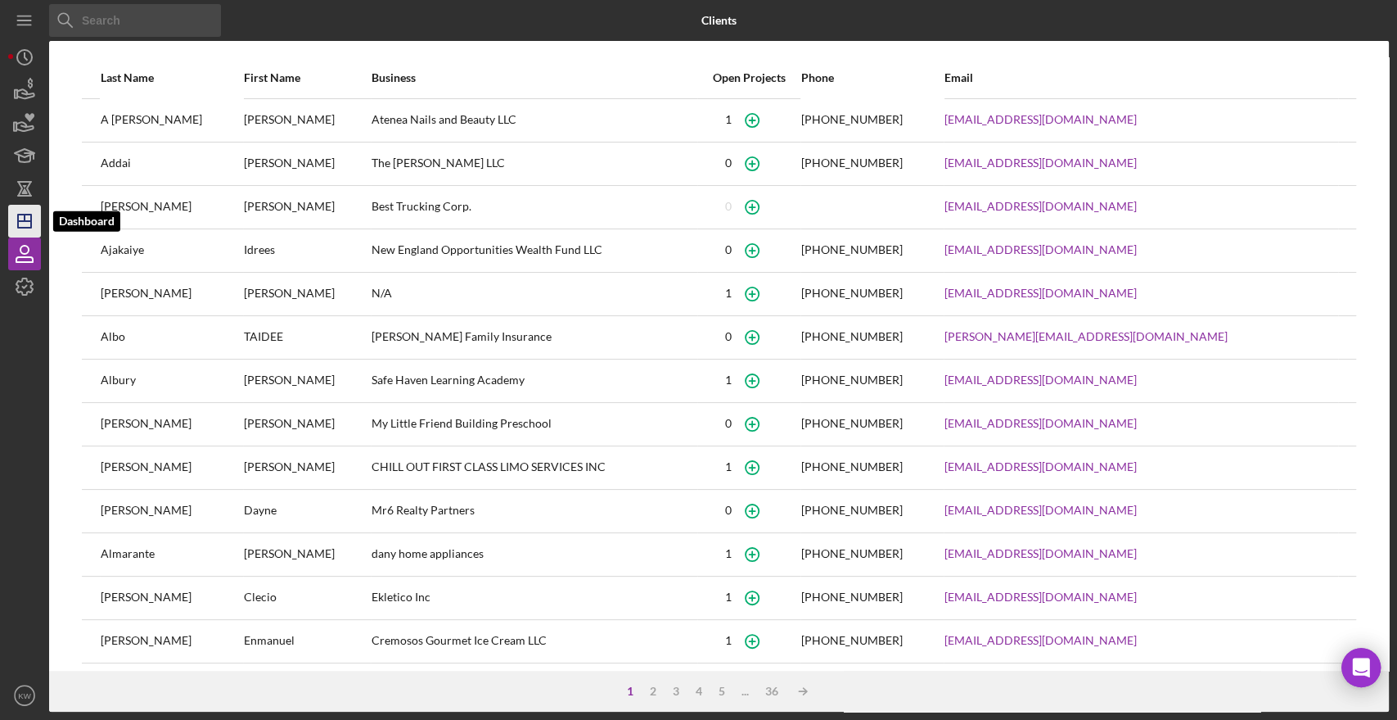
click at [27, 228] on polygon "button" at bounding box center [24, 220] width 13 height 13
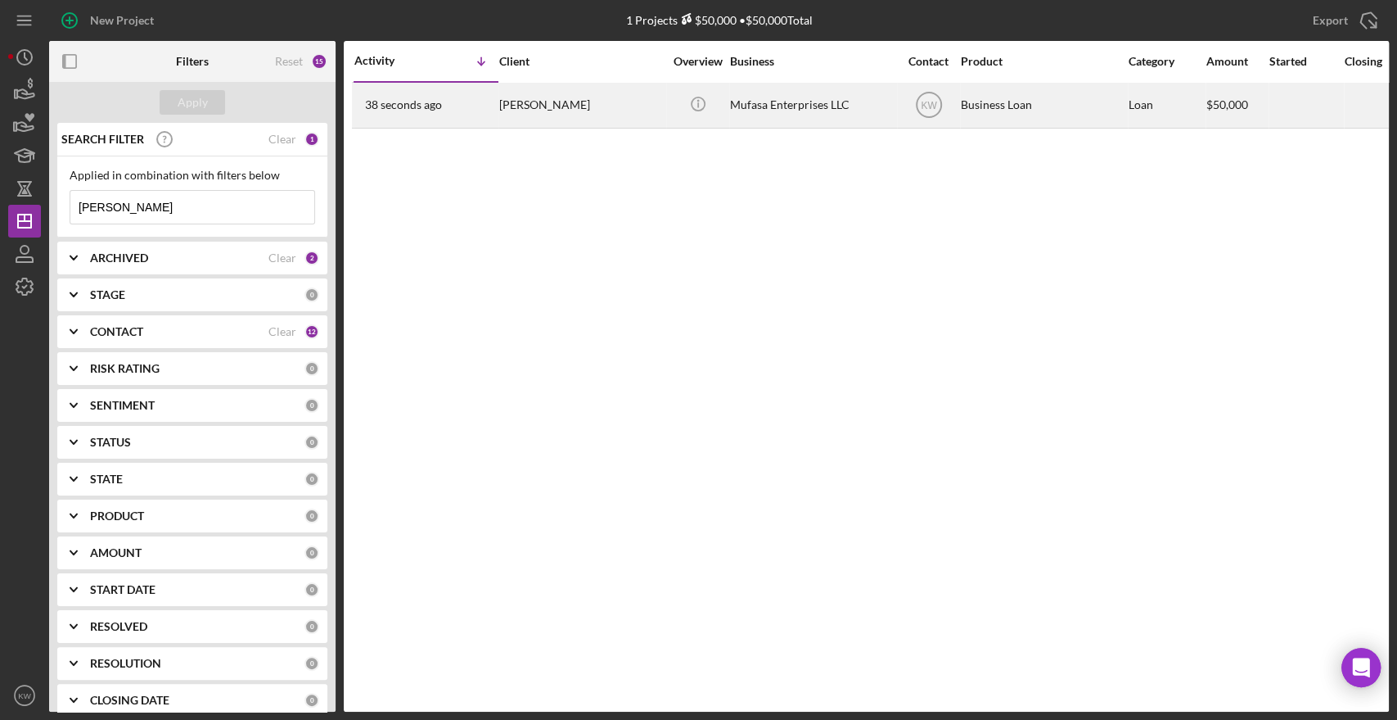
click at [801, 107] on div "Mufasa Enterprises LLC" at bounding box center [812, 104] width 164 height 43
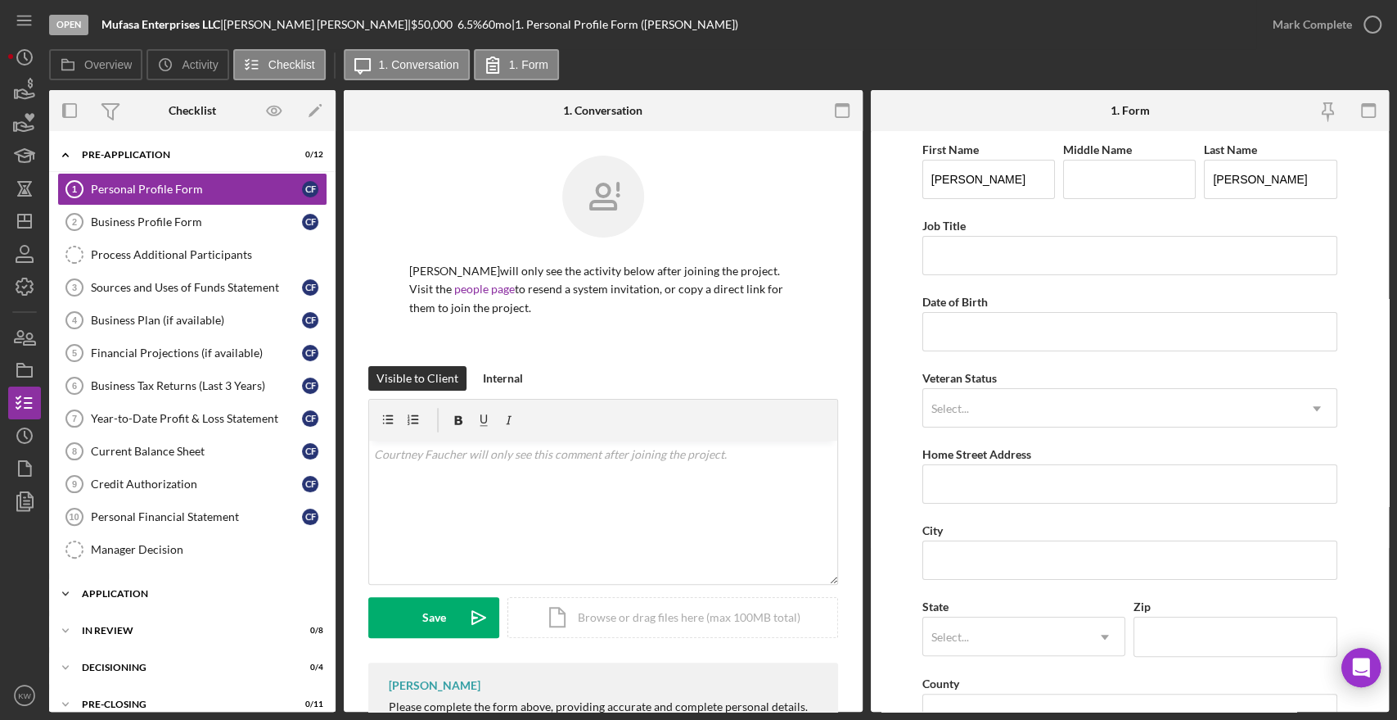
click at [150, 581] on div "Icon/Expander Application 0 / 18" at bounding box center [192, 593] width 287 height 33
